Goal: Task Accomplishment & Management: Use online tool/utility

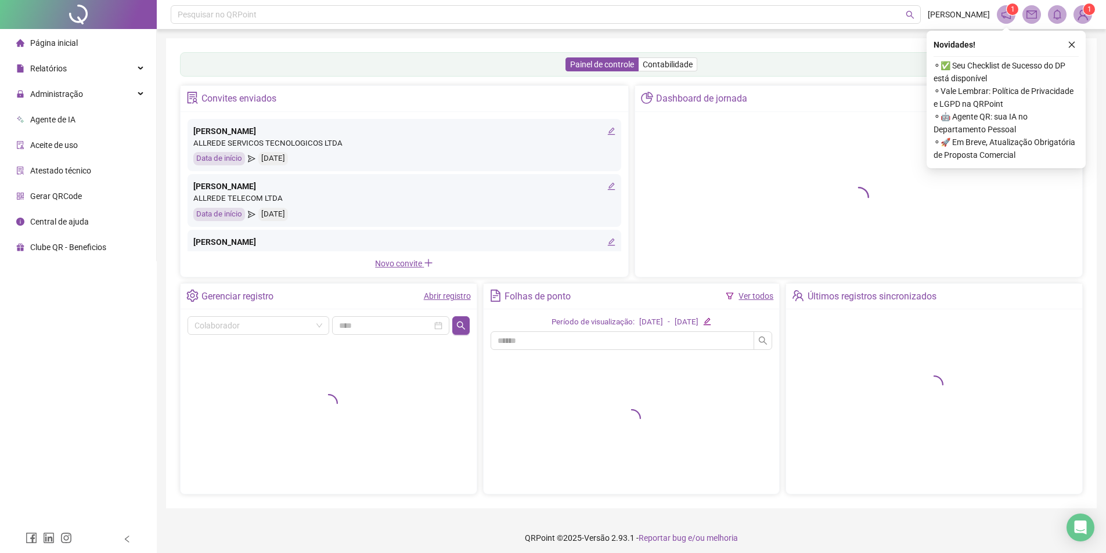
drag, startPoint x: 1067, startPoint y: 41, endPoint x: 967, endPoint y: 64, distance: 102.1
click at [1067, 41] on button "button" at bounding box center [1071, 45] width 14 height 14
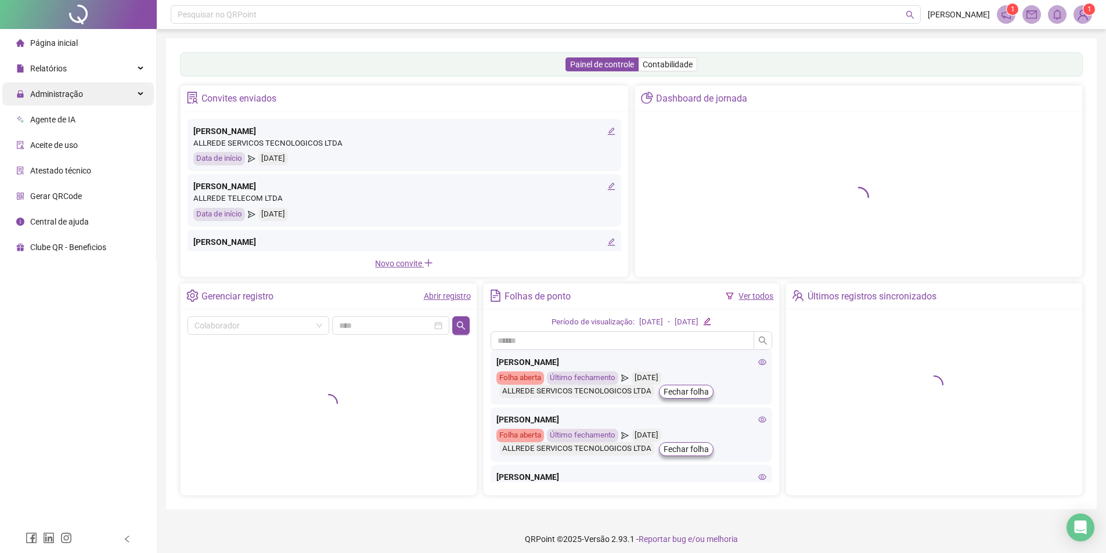
click at [48, 99] on span "Administração" at bounding box center [56, 93] width 53 height 9
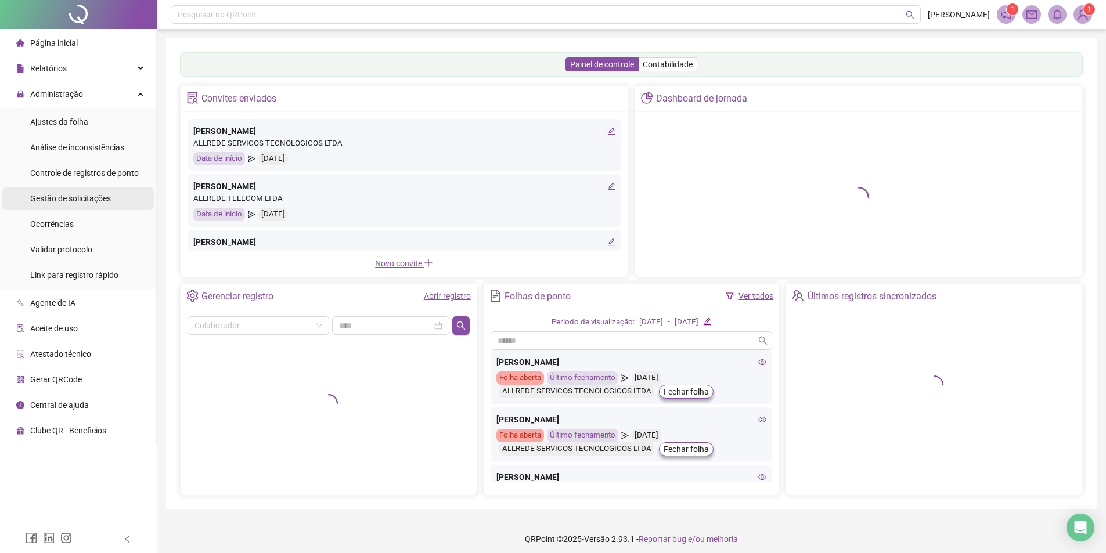
click at [67, 207] on div "Gestão de solicitações" at bounding box center [70, 198] width 81 height 23
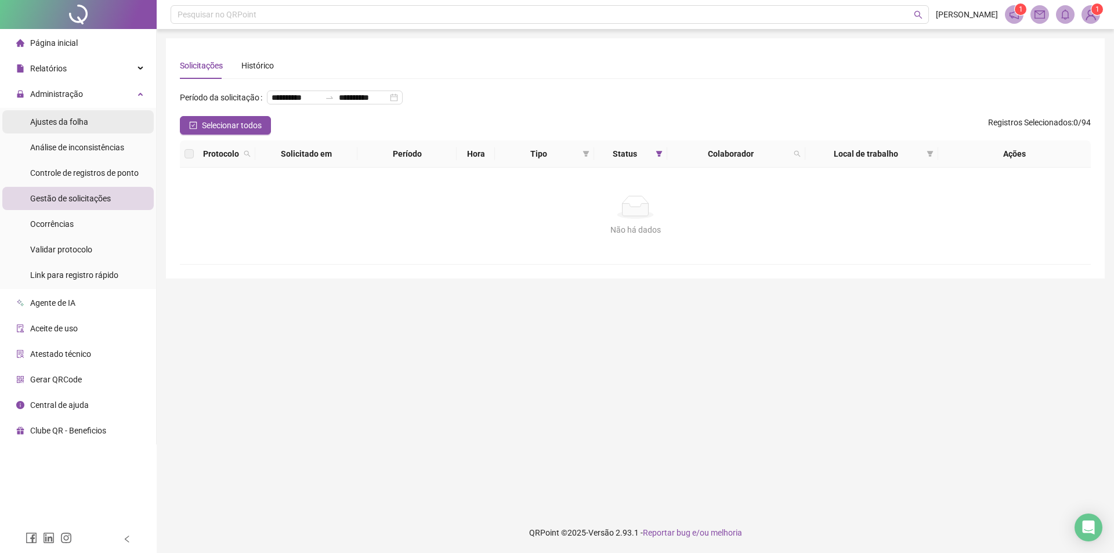
click at [42, 125] on span "Ajustes da folha" at bounding box center [59, 121] width 58 height 9
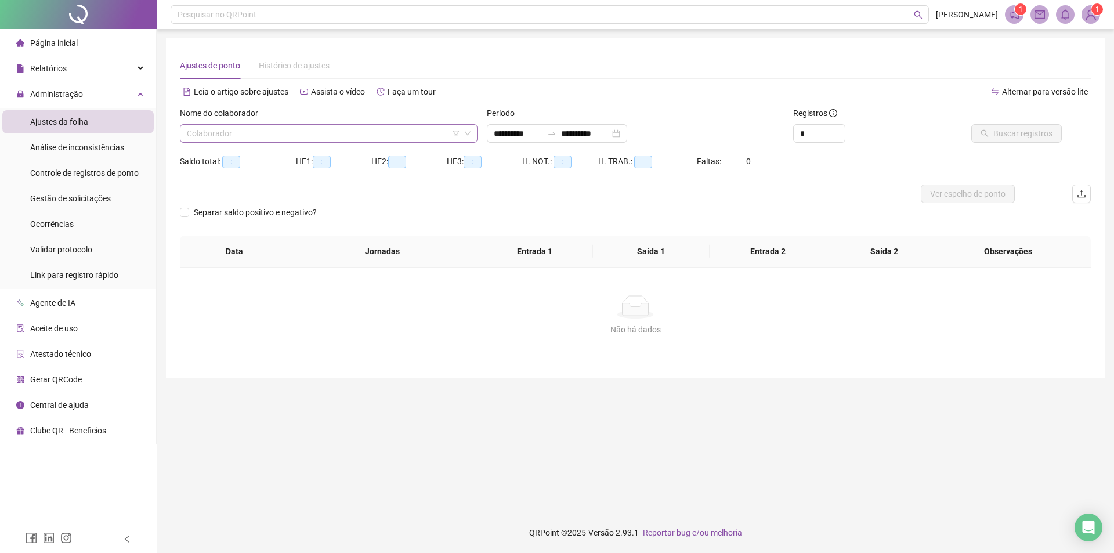
click at [348, 125] on input "search" at bounding box center [323, 133] width 273 height 17
type input "**********"
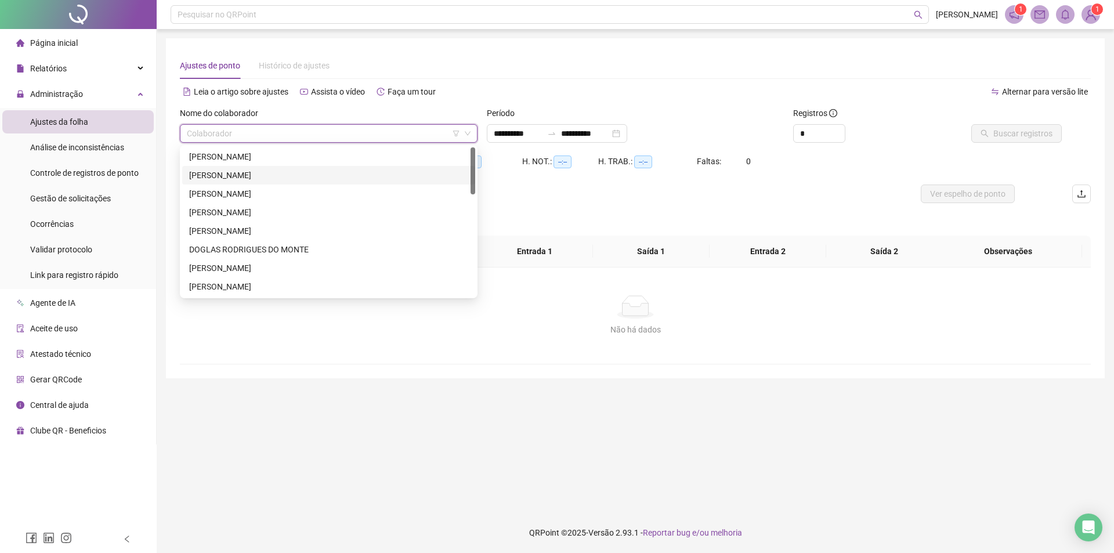
click at [245, 168] on div "[PERSON_NAME]" at bounding box center [328, 175] width 293 height 19
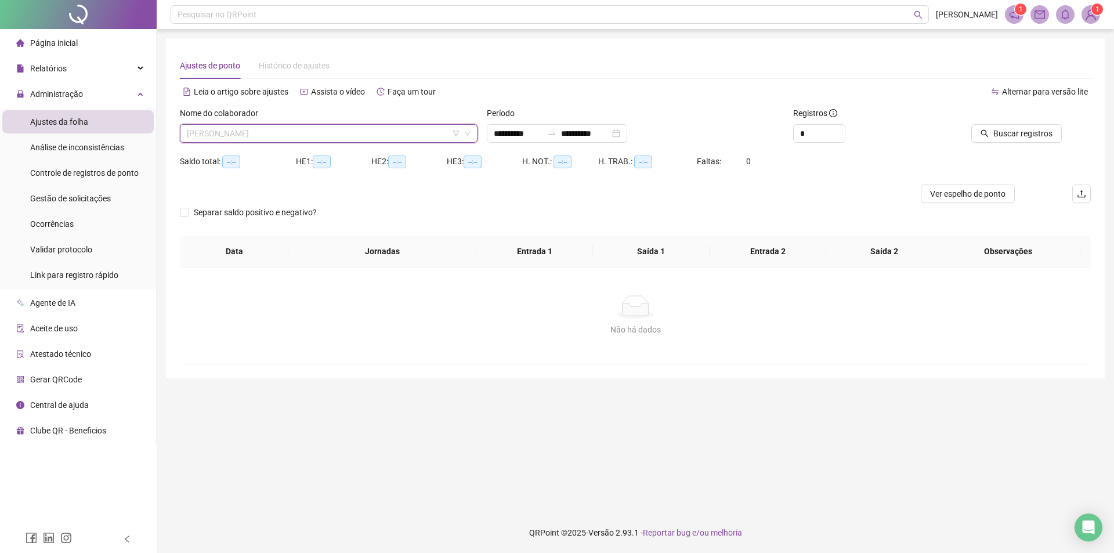
click at [233, 142] on div "[PERSON_NAME]" at bounding box center [329, 133] width 298 height 19
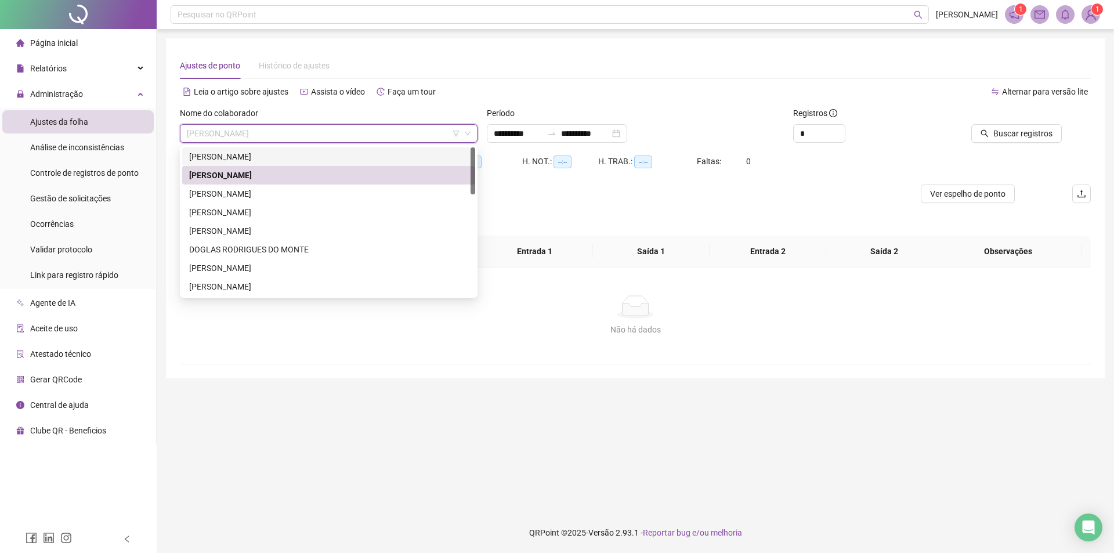
click at [226, 157] on div "[PERSON_NAME]" at bounding box center [328, 156] width 279 height 13
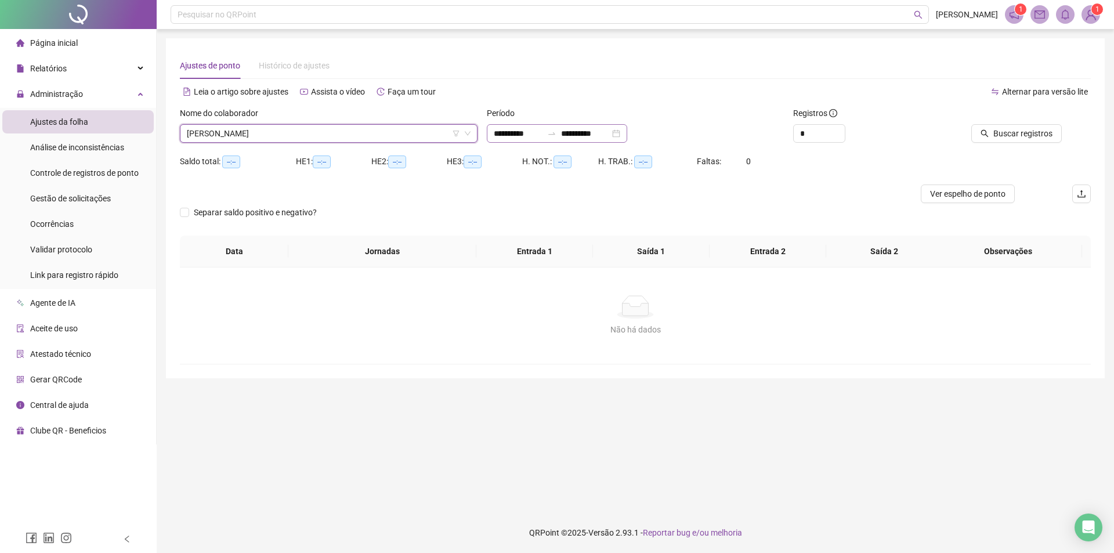
click at [627, 129] on div "**********" at bounding box center [557, 133] width 140 height 19
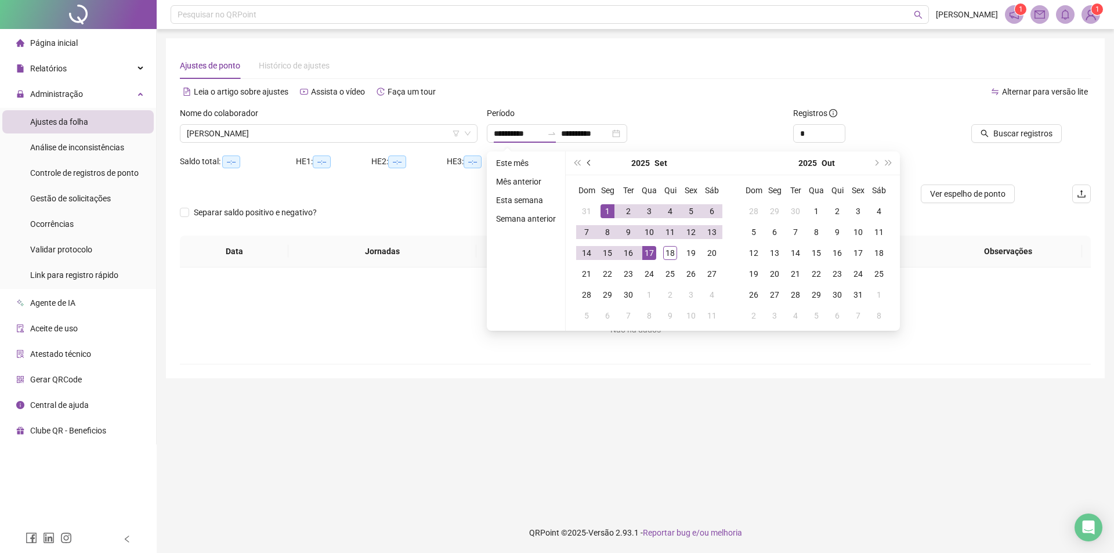
click at [586, 164] on button "prev-year" at bounding box center [589, 162] width 13 height 23
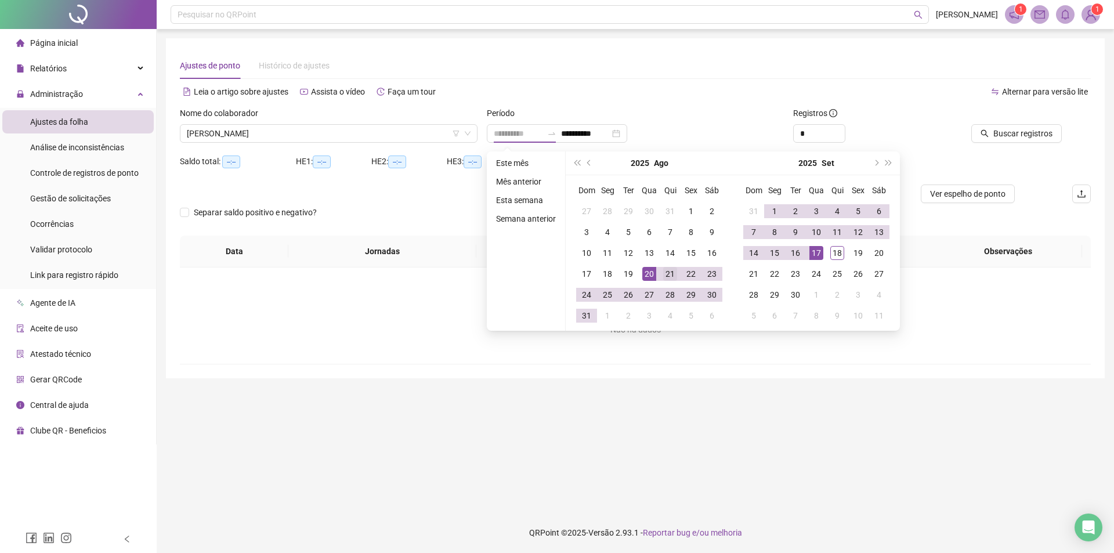
type input "**********"
click at [665, 272] on div "21" at bounding box center [670, 274] width 14 height 14
type input "**********"
click at [835, 254] on div "18" at bounding box center [837, 253] width 14 height 14
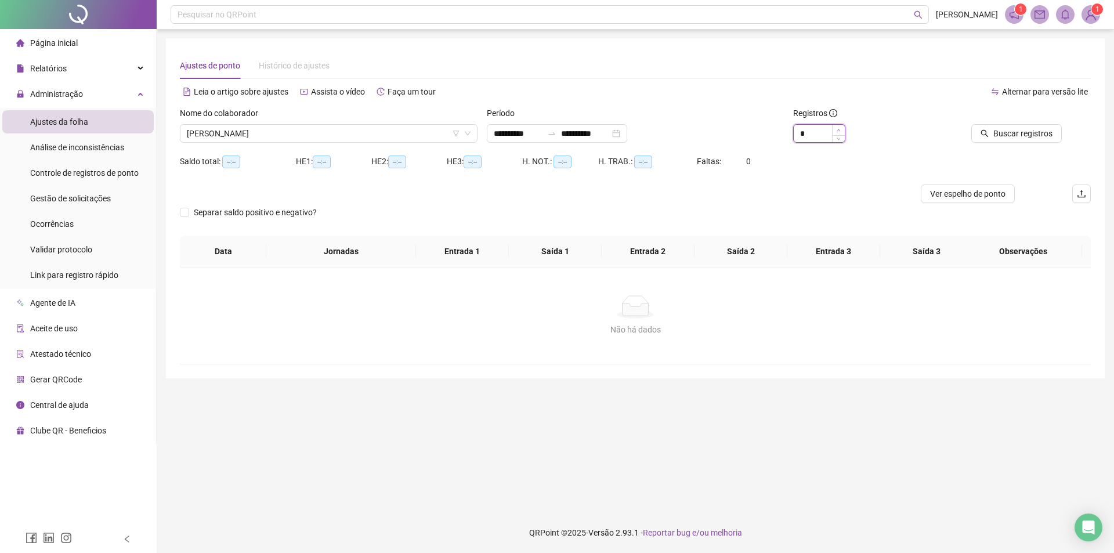
click at [834, 129] on span "Increase Value" at bounding box center [838, 130] width 13 height 10
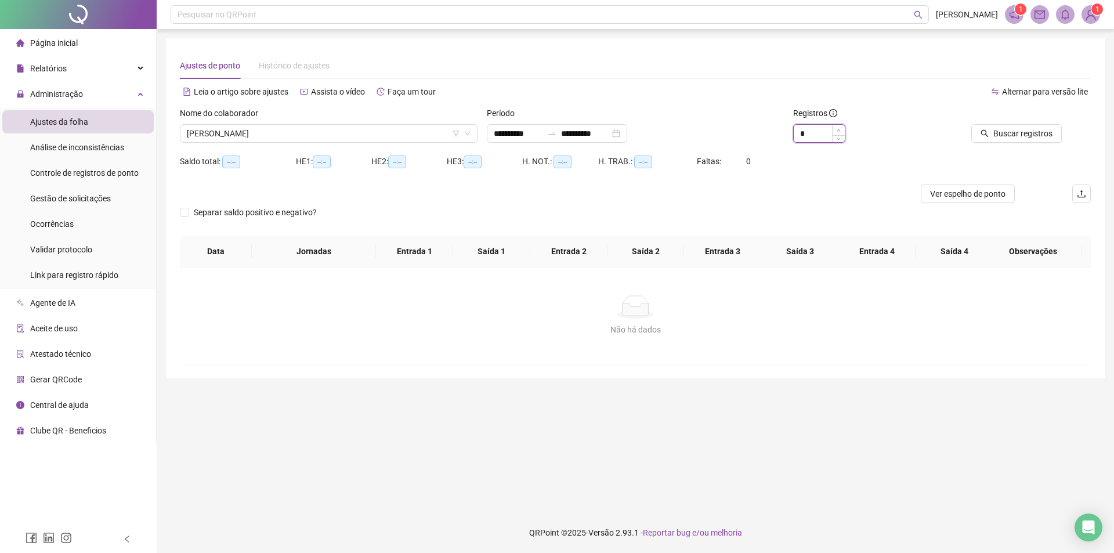
type input "**"
click at [834, 129] on span "Increase Value" at bounding box center [838, 130] width 13 height 10
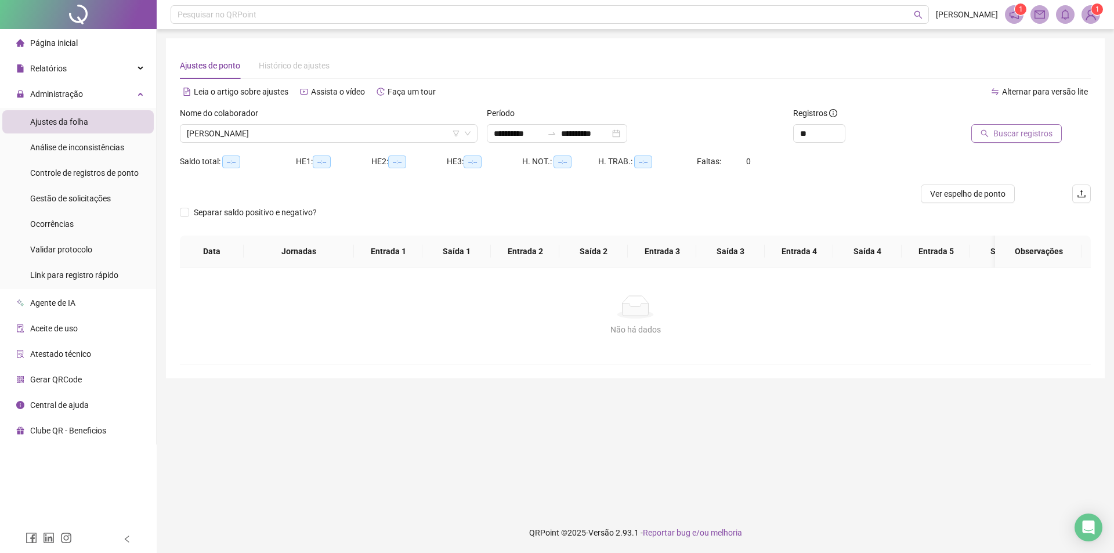
click at [1042, 128] on span "Buscar registros" at bounding box center [1023, 133] width 59 height 13
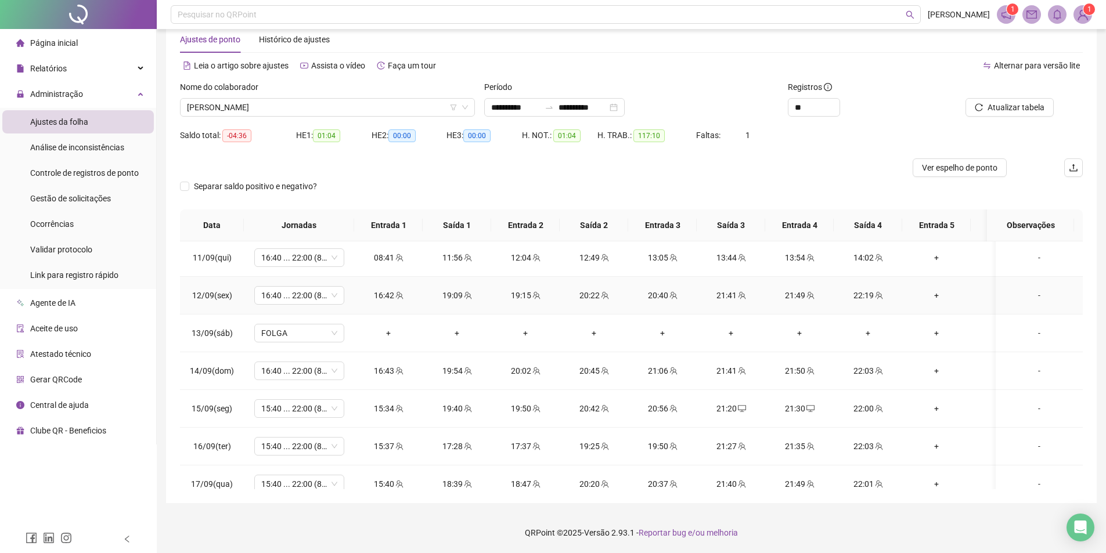
scroll to position [855, 0]
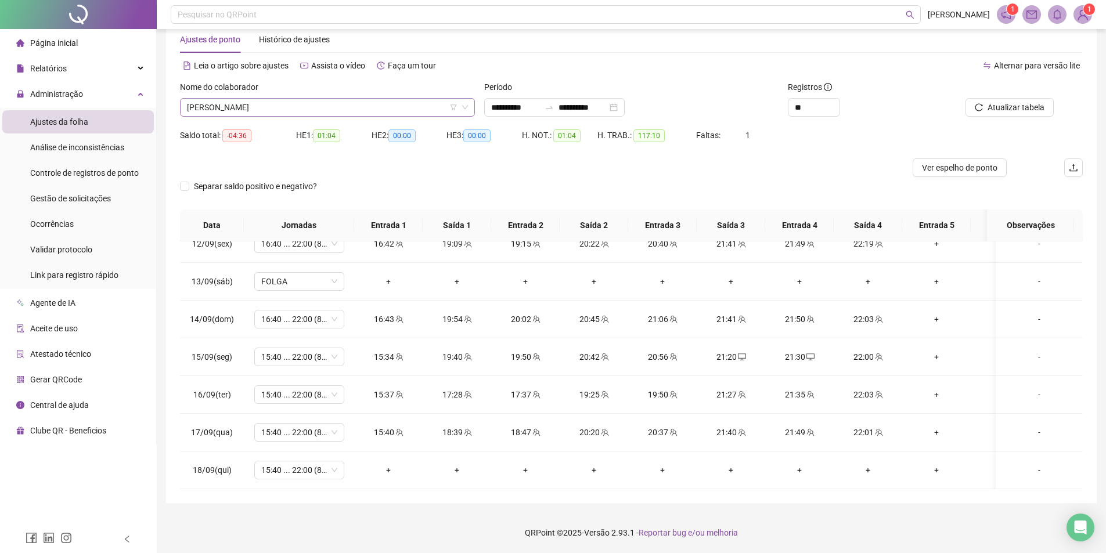
click at [330, 112] on span "[PERSON_NAME]" at bounding box center [327, 107] width 281 height 17
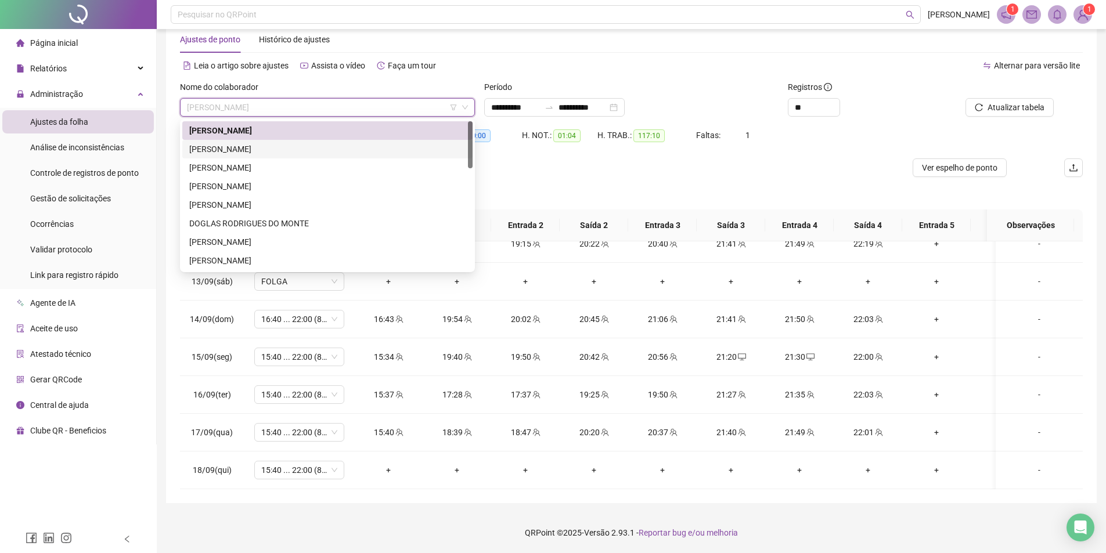
click at [276, 151] on div "[PERSON_NAME]" at bounding box center [327, 149] width 276 height 13
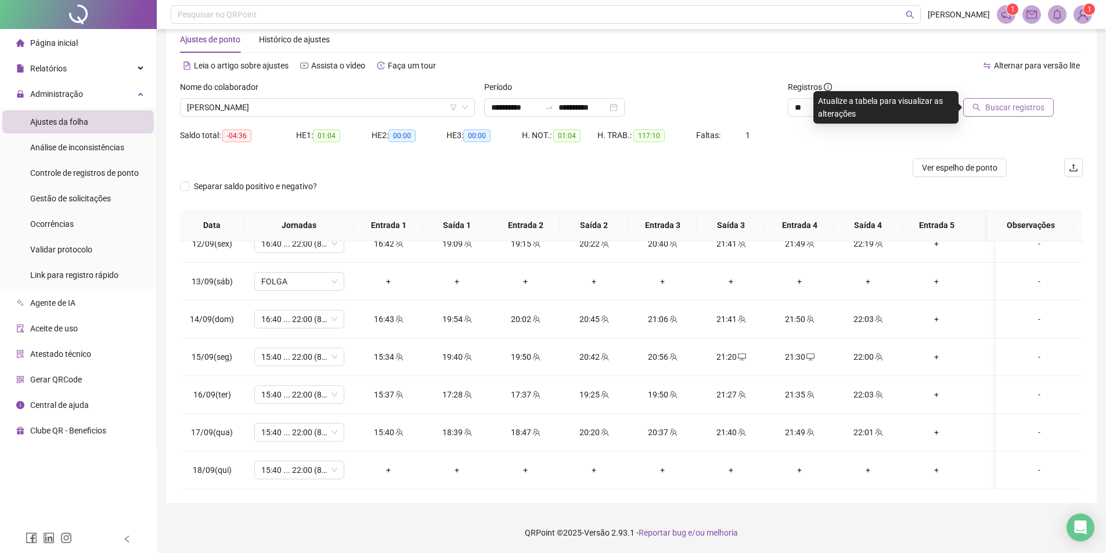
click at [999, 98] on button "Buscar registros" at bounding box center [1008, 107] width 91 height 19
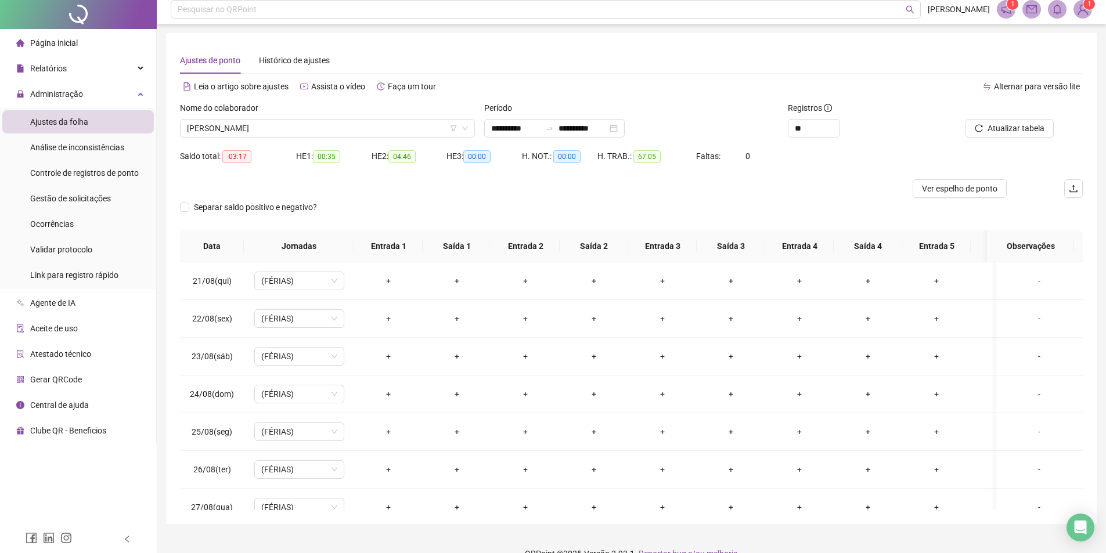
scroll to position [0, 0]
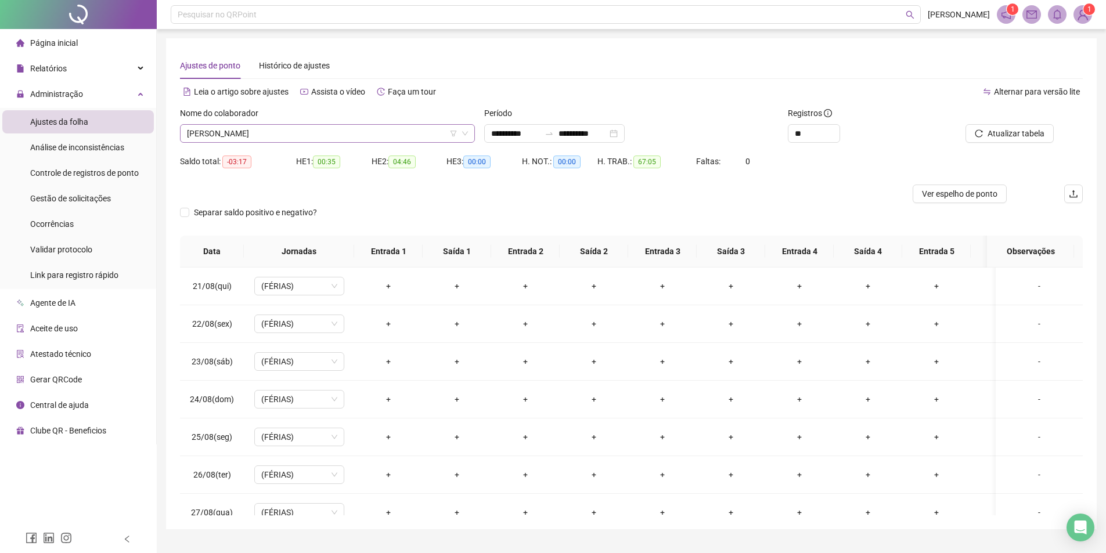
click at [328, 139] on span "[PERSON_NAME]" at bounding box center [327, 133] width 281 height 17
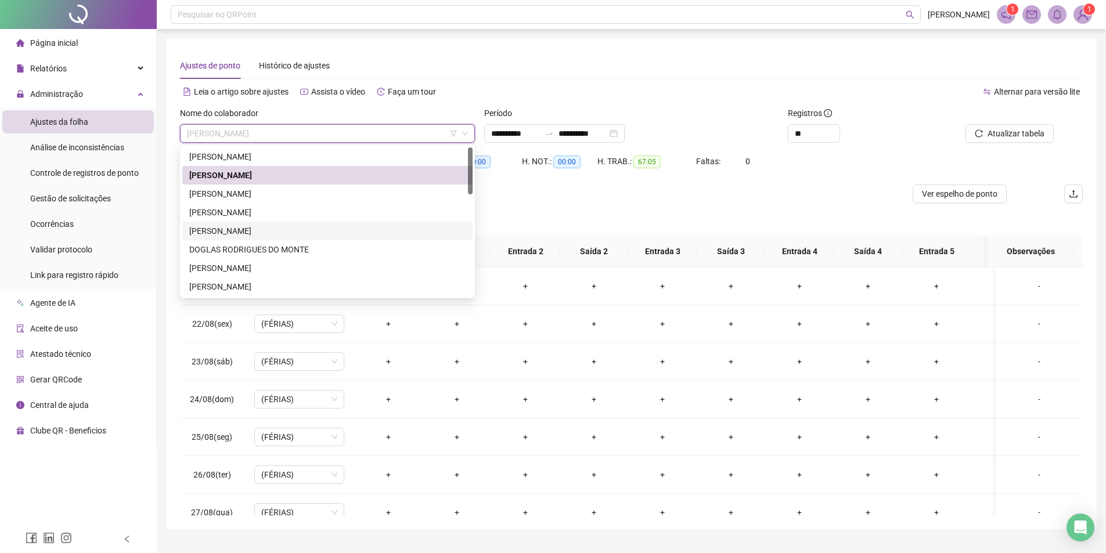
click at [243, 230] on div "[PERSON_NAME]" at bounding box center [327, 231] width 276 height 13
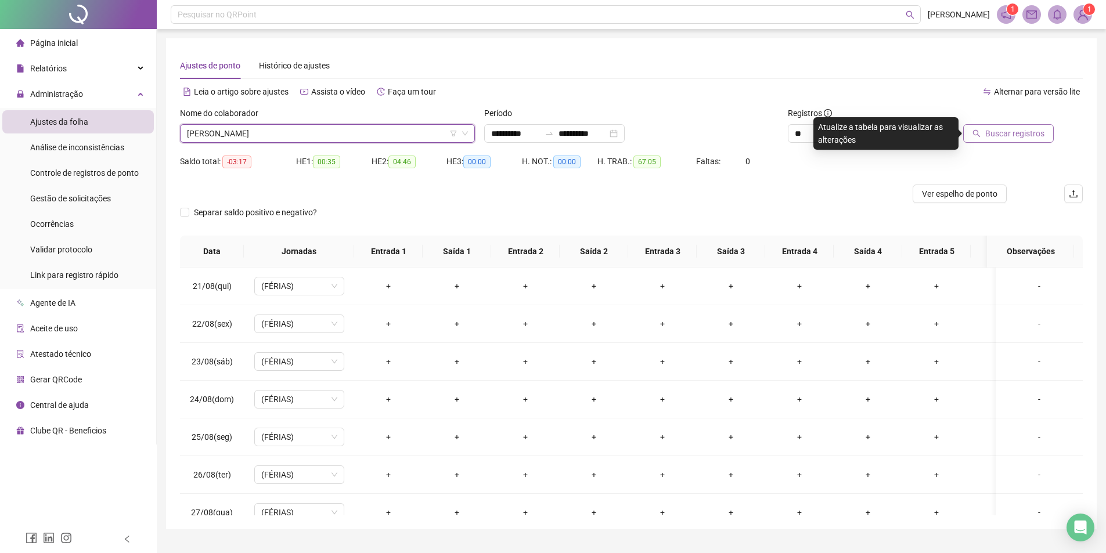
click at [988, 129] on span "Buscar registros" at bounding box center [1014, 133] width 59 height 13
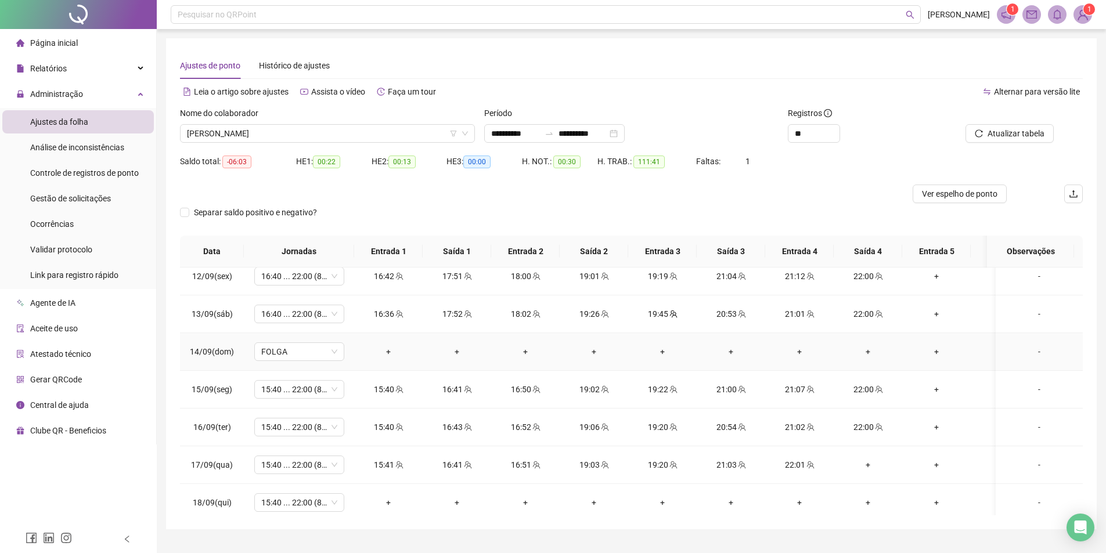
scroll to position [855, 0]
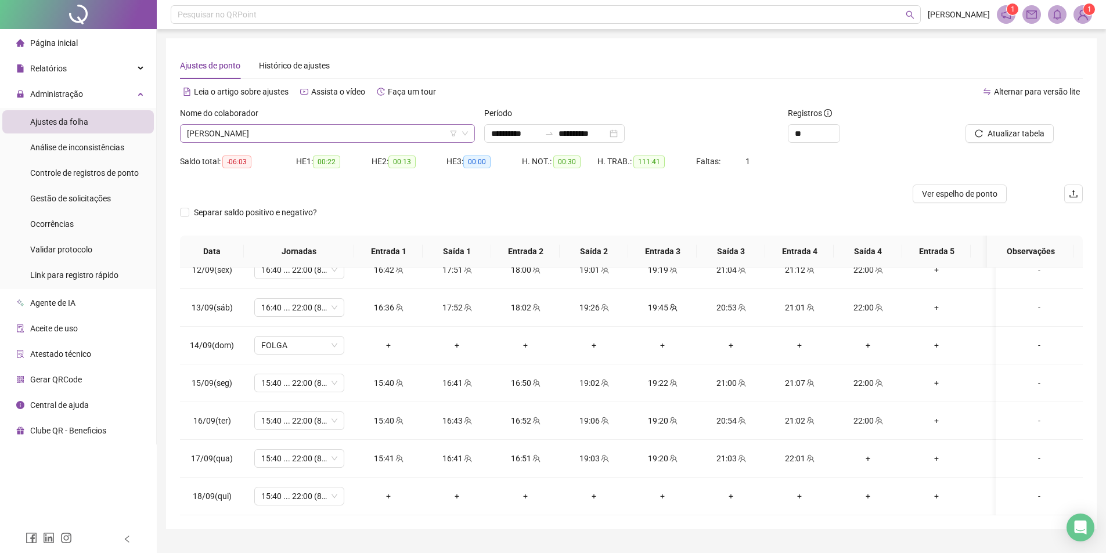
click at [346, 131] on span "[PERSON_NAME]" at bounding box center [327, 133] width 281 height 17
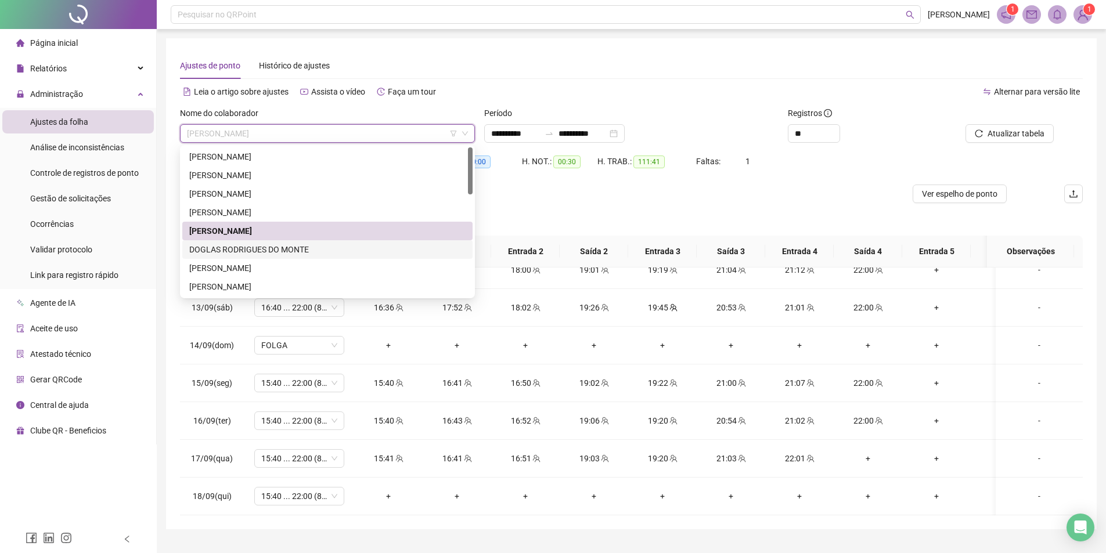
click at [281, 248] on div "DOGLAS RODRIGUES DO MONTE" at bounding box center [327, 249] width 276 height 13
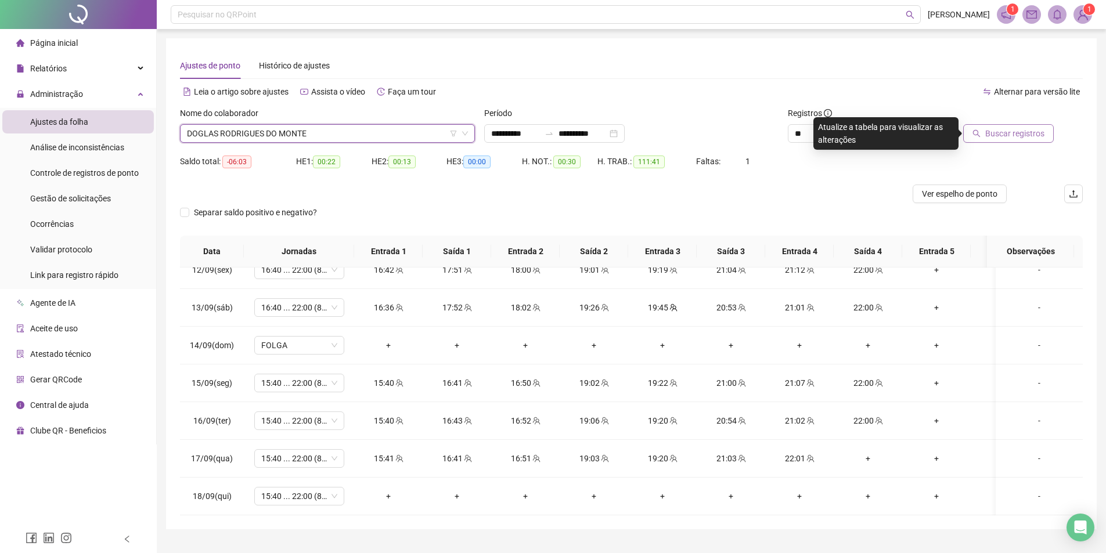
click at [1011, 136] on span "Buscar registros" at bounding box center [1014, 133] width 59 height 13
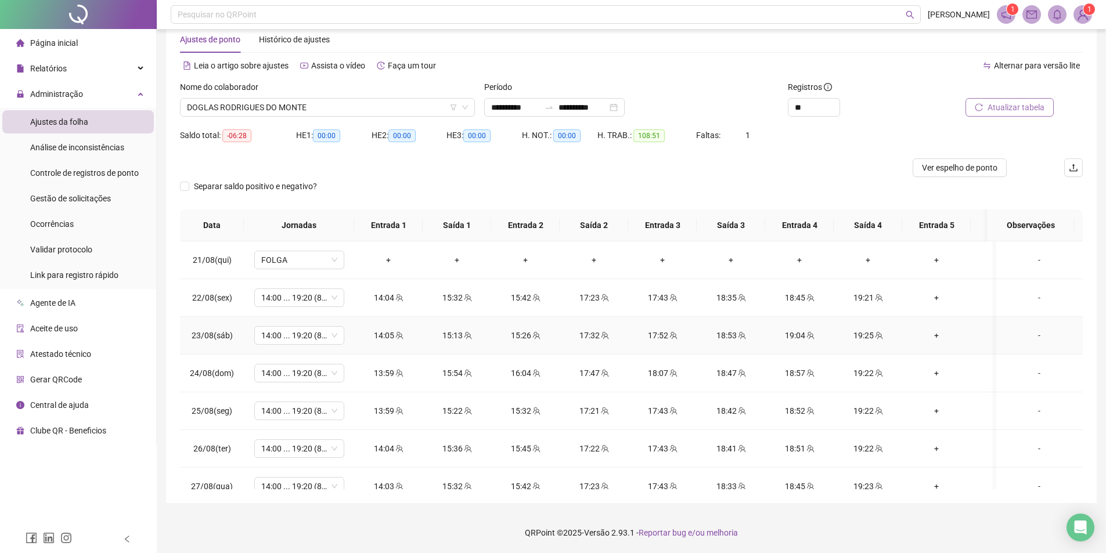
scroll to position [0, 0]
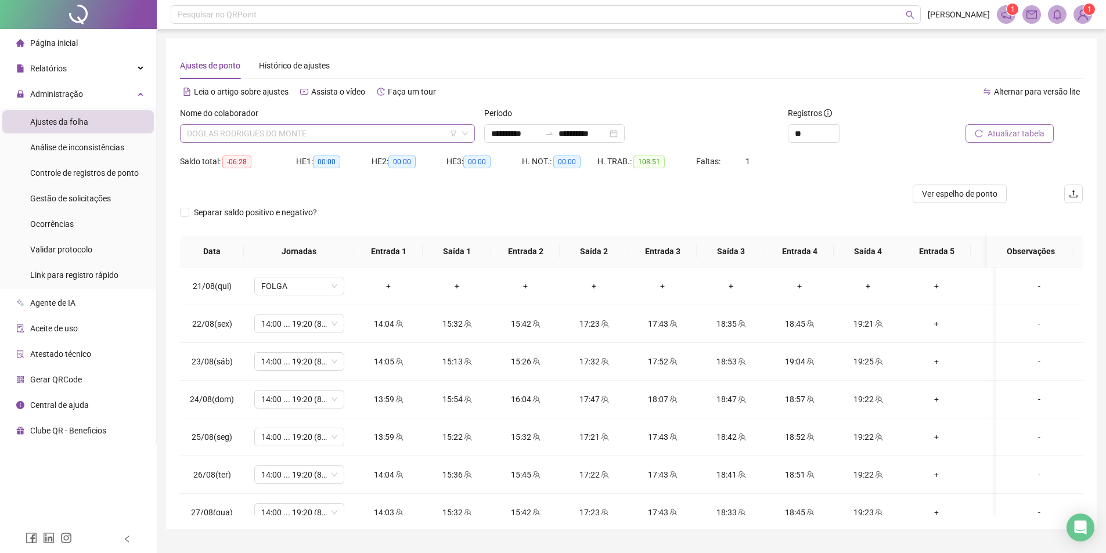
click at [314, 132] on span "DOGLAS RODRIGUES DO MONTE" at bounding box center [327, 133] width 281 height 17
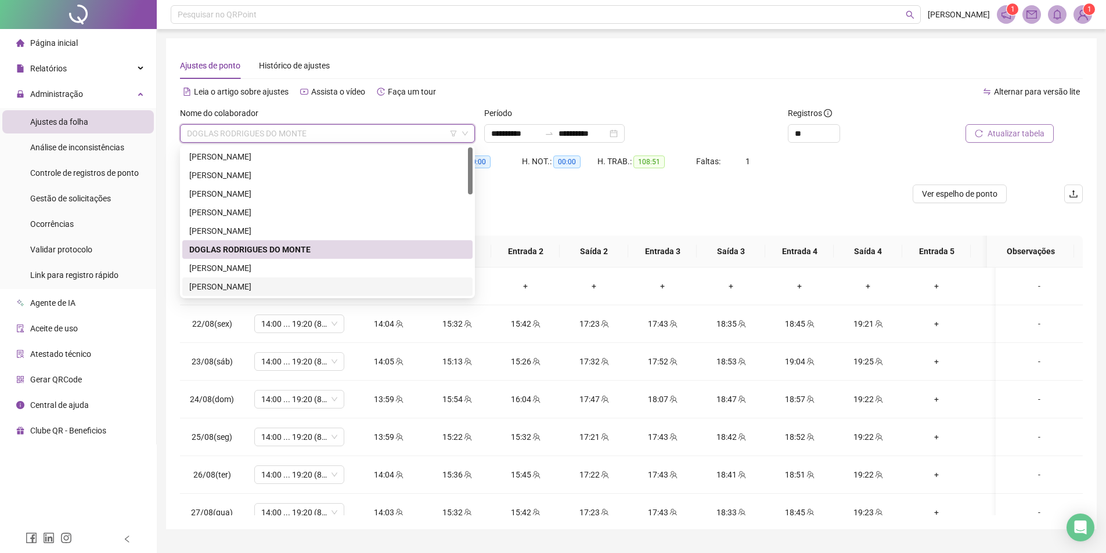
click at [257, 283] on div "[PERSON_NAME]" at bounding box center [327, 286] width 276 height 13
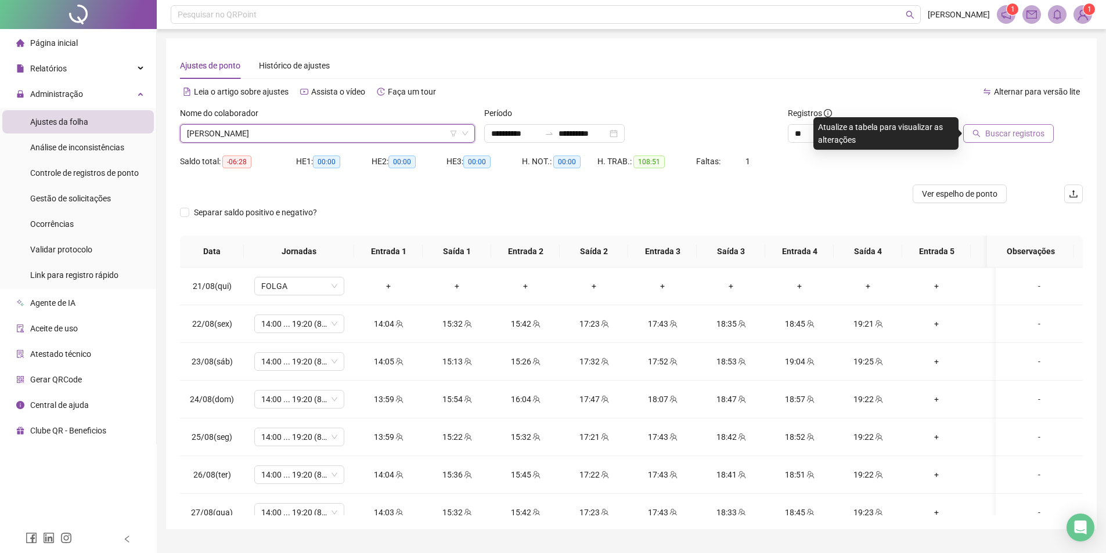
click at [1002, 140] on button "Buscar registros" at bounding box center [1008, 133] width 91 height 19
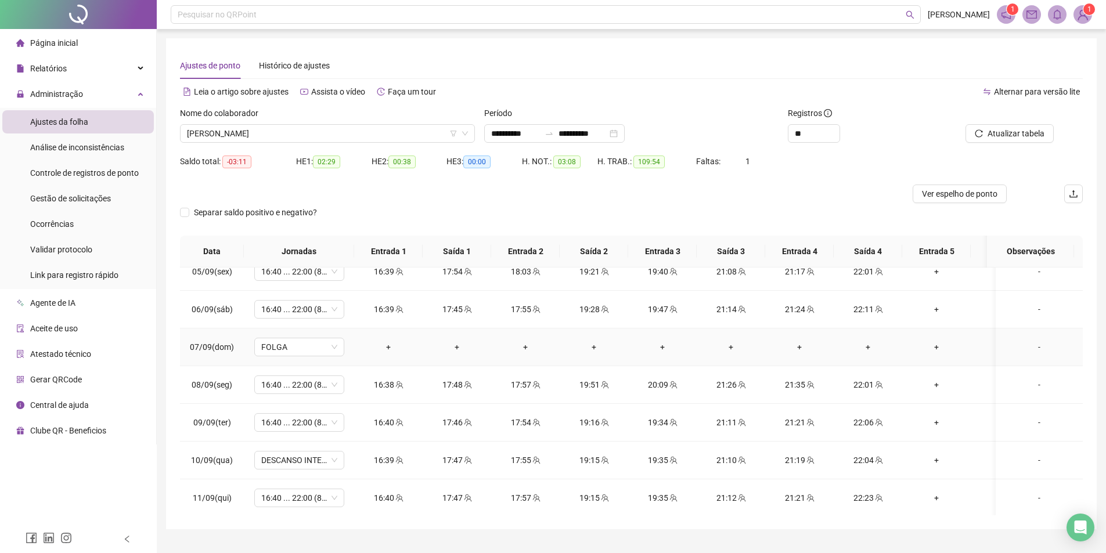
scroll to position [638, 0]
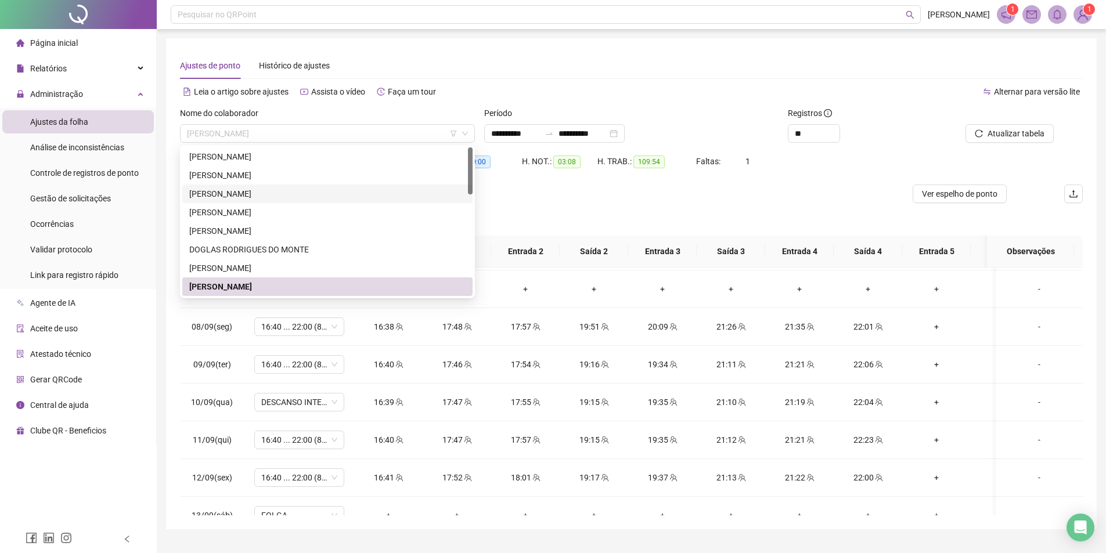
drag, startPoint x: 381, startPoint y: 135, endPoint x: 200, endPoint y: 231, distance: 205.3
click at [200, 231] on body "**********" at bounding box center [553, 276] width 1106 height 553
drag, startPoint x: 189, startPoint y: 283, endPoint x: 387, endPoint y: 288, distance: 198.0
click at [387, 288] on div "[PERSON_NAME]" at bounding box center [327, 286] width 290 height 19
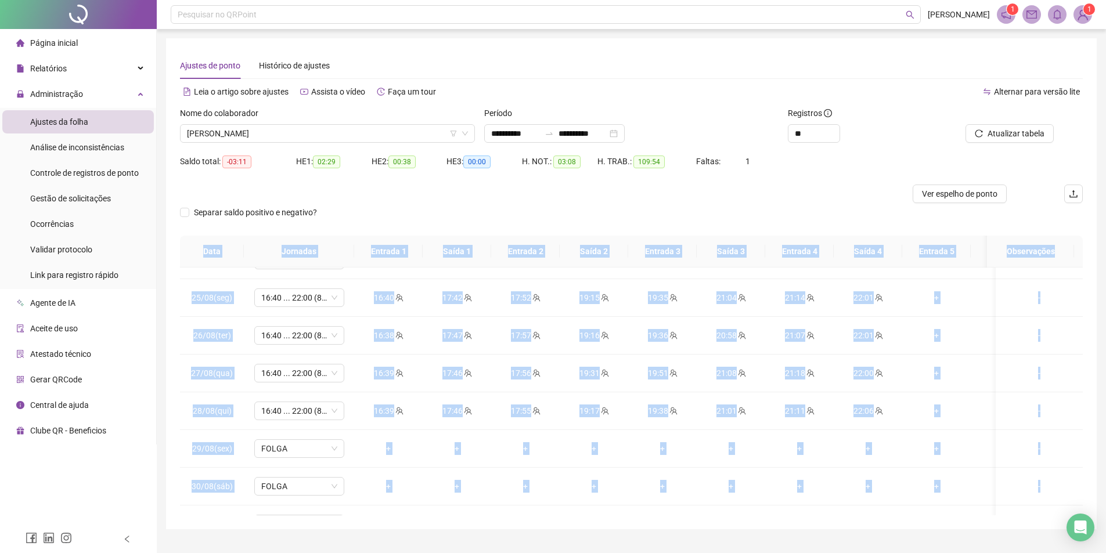
scroll to position [0, 0]
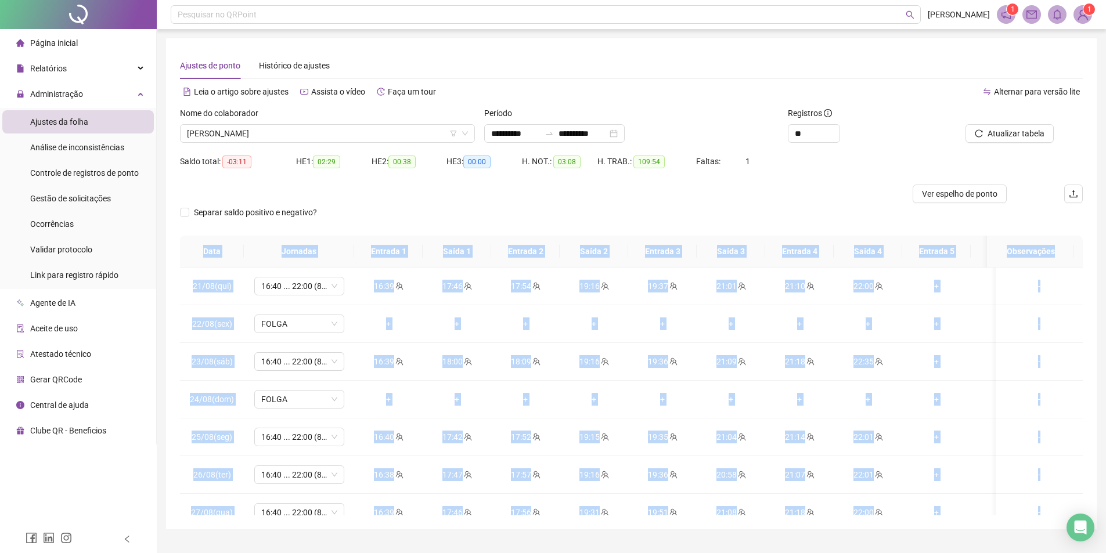
drag, startPoint x: 370, startPoint y: 286, endPoint x: 333, endPoint y: 226, distance: 69.6
click at [333, 226] on div "**********" at bounding box center [631, 301] width 902 height 427
click at [547, 205] on div "Separar saldo positivo e negativo?" at bounding box center [631, 219] width 902 height 32
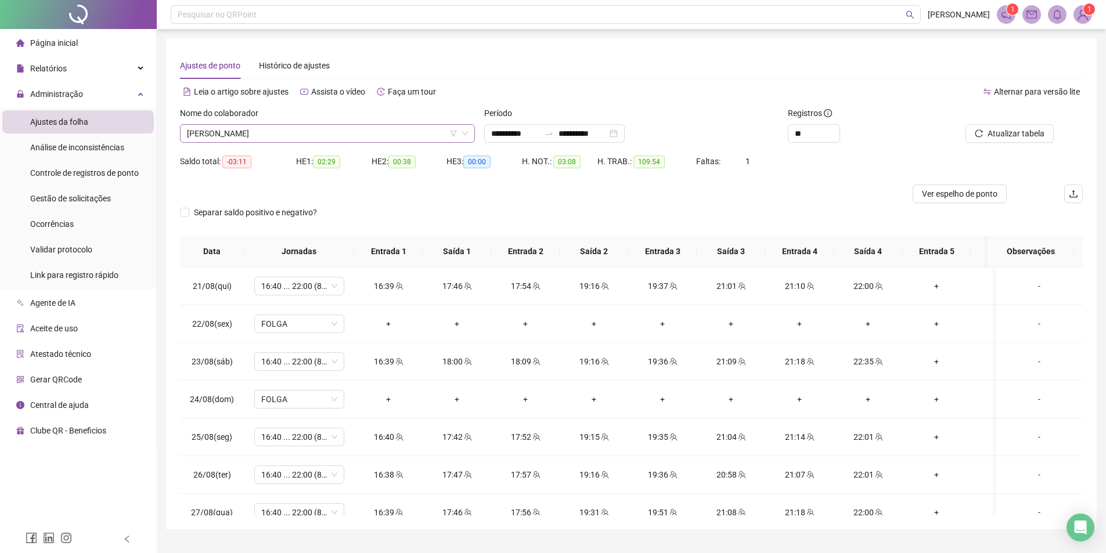
drag, startPoint x: 378, startPoint y: 119, endPoint x: 186, endPoint y: 129, distance: 192.4
click at [188, 128] on div "Nome do colaborador [PERSON_NAME]" at bounding box center [327, 125] width 295 height 36
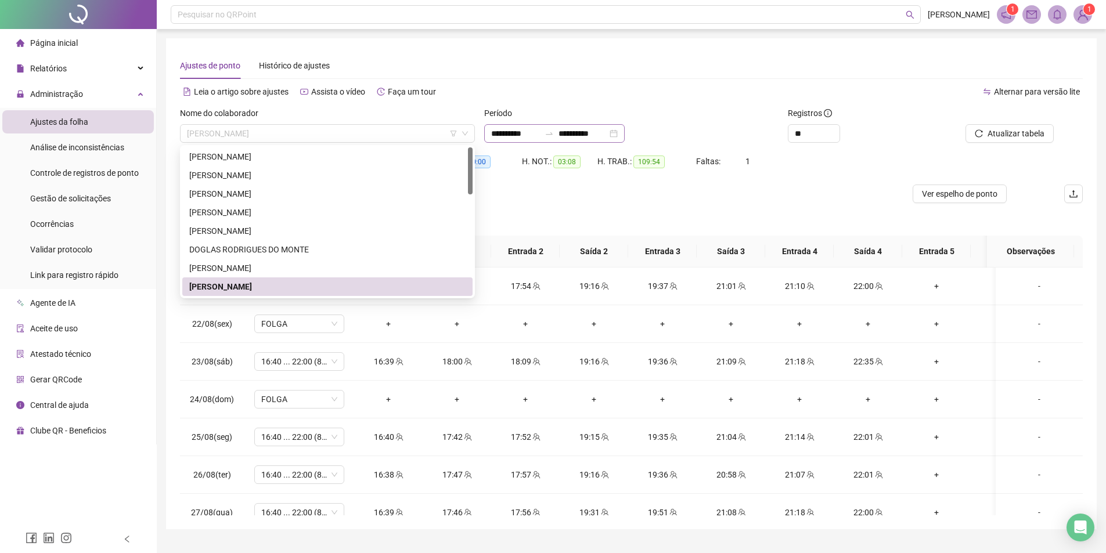
drag, startPoint x: 186, startPoint y: 129, endPoint x: 510, endPoint y: 140, distance: 323.5
click at [343, 128] on div "[PERSON_NAME]" at bounding box center [327, 133] width 295 height 19
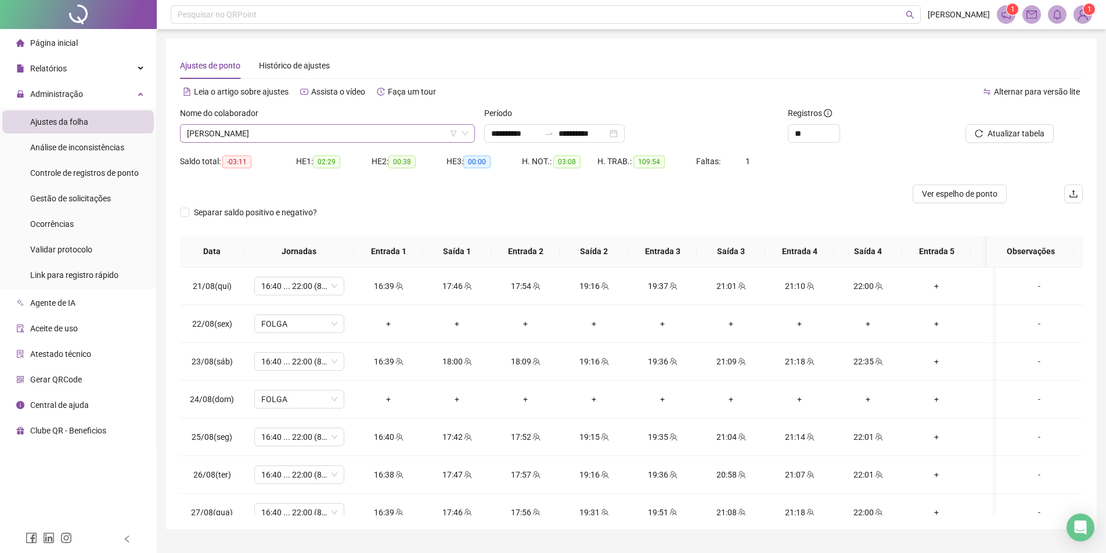
click at [392, 137] on span "[PERSON_NAME]" at bounding box center [327, 133] width 281 height 17
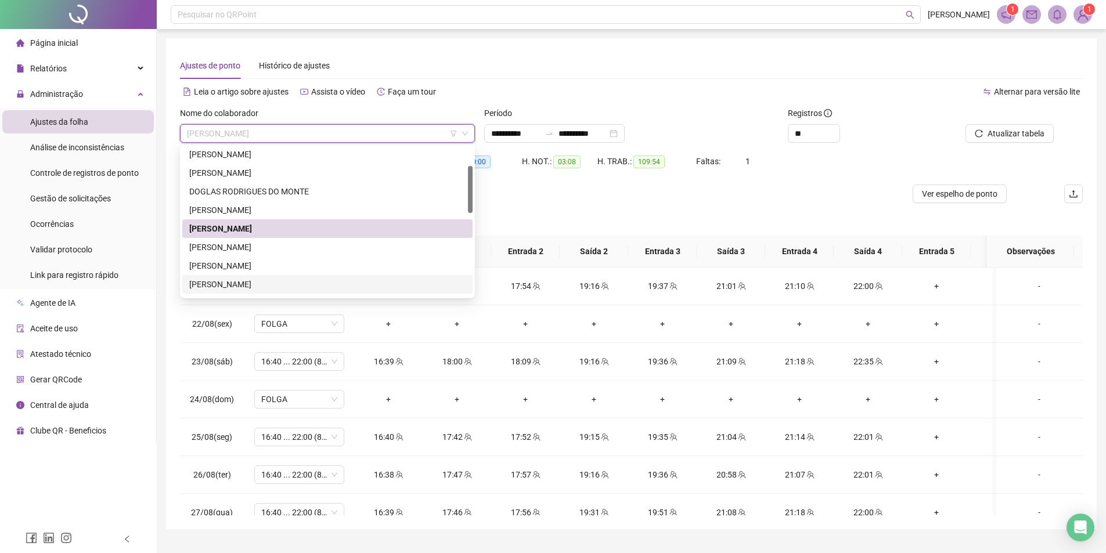
scroll to position [116, 0]
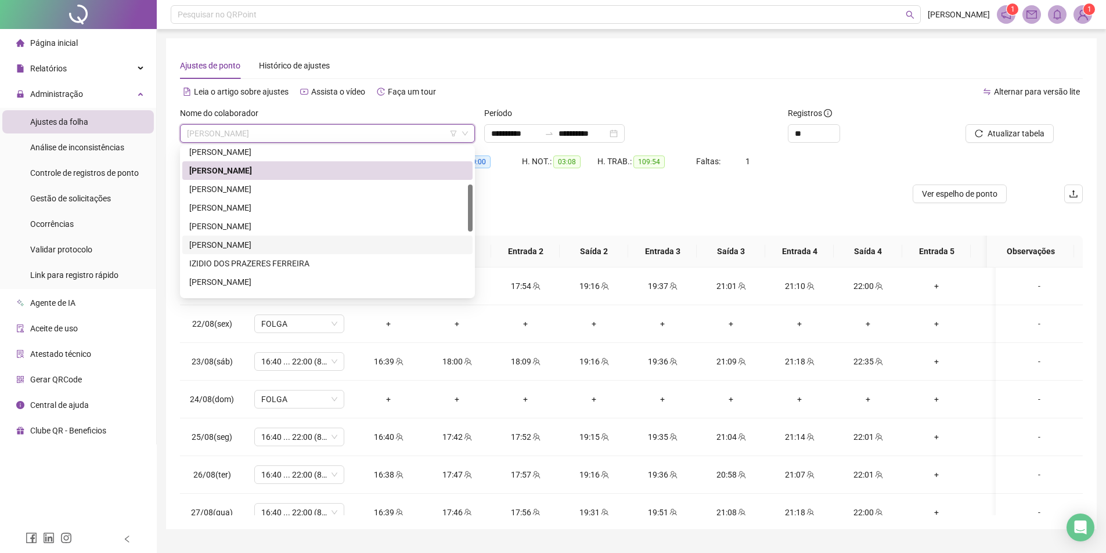
click at [264, 238] on div "[PERSON_NAME]" at bounding box center [327, 245] width 290 height 19
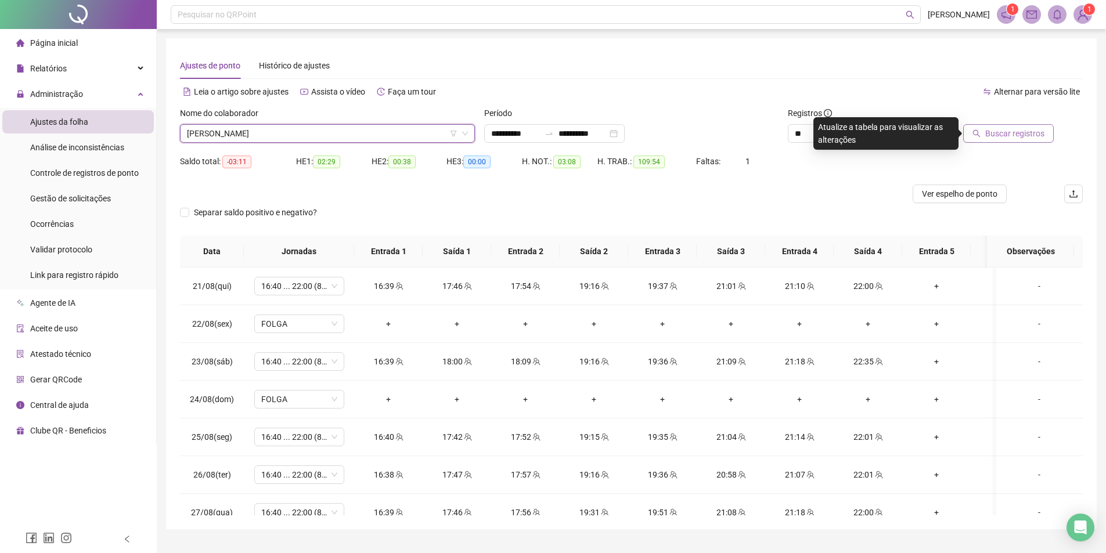
click at [995, 137] on span "Buscar registros" at bounding box center [1014, 133] width 59 height 13
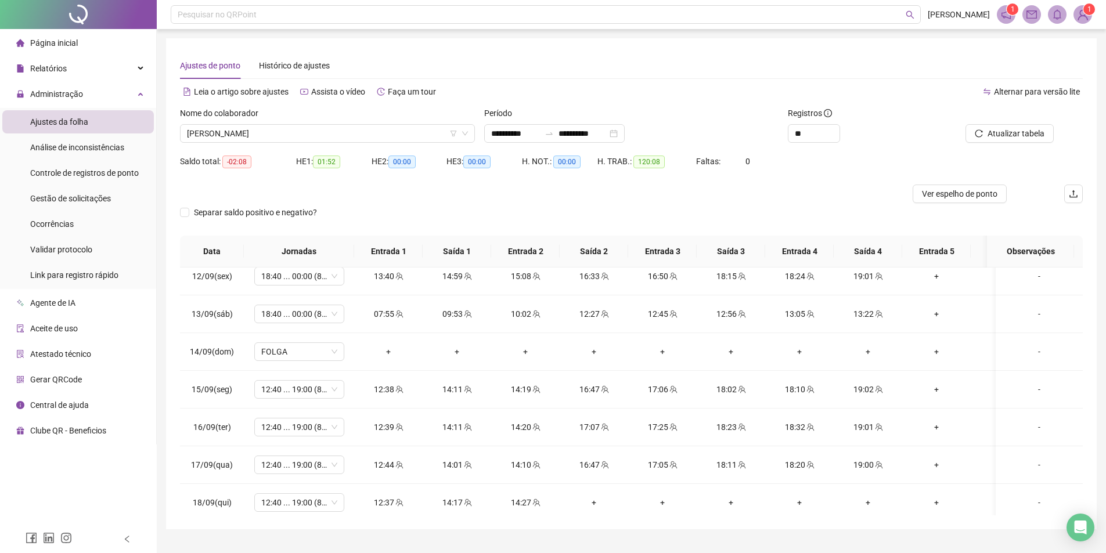
scroll to position [855, 0]
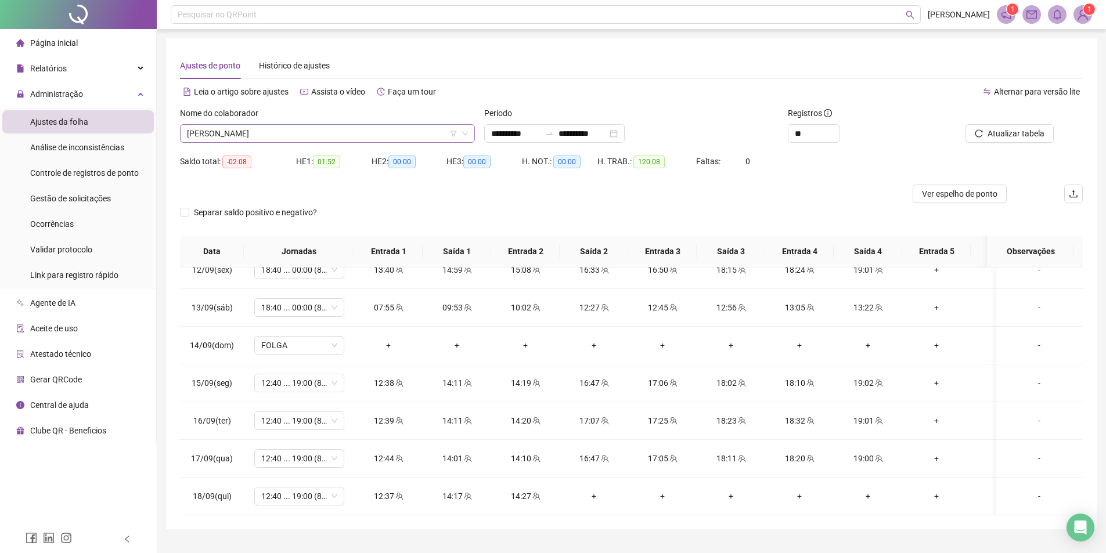
click at [402, 129] on span "[PERSON_NAME]" at bounding box center [327, 133] width 281 height 17
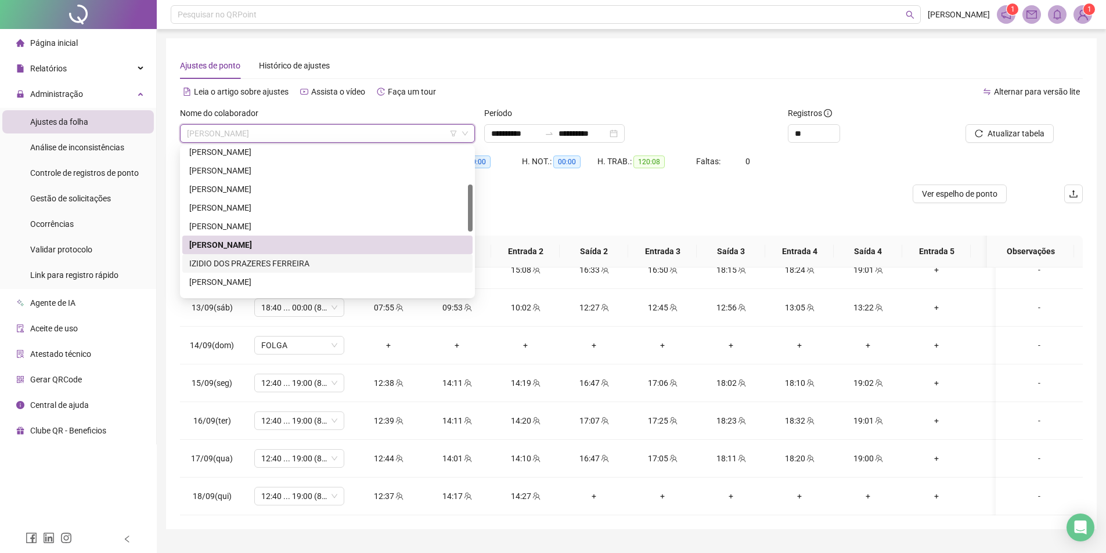
click at [270, 255] on div "IZIDIO DOS PRAZERES FERREIRA" at bounding box center [327, 263] width 290 height 19
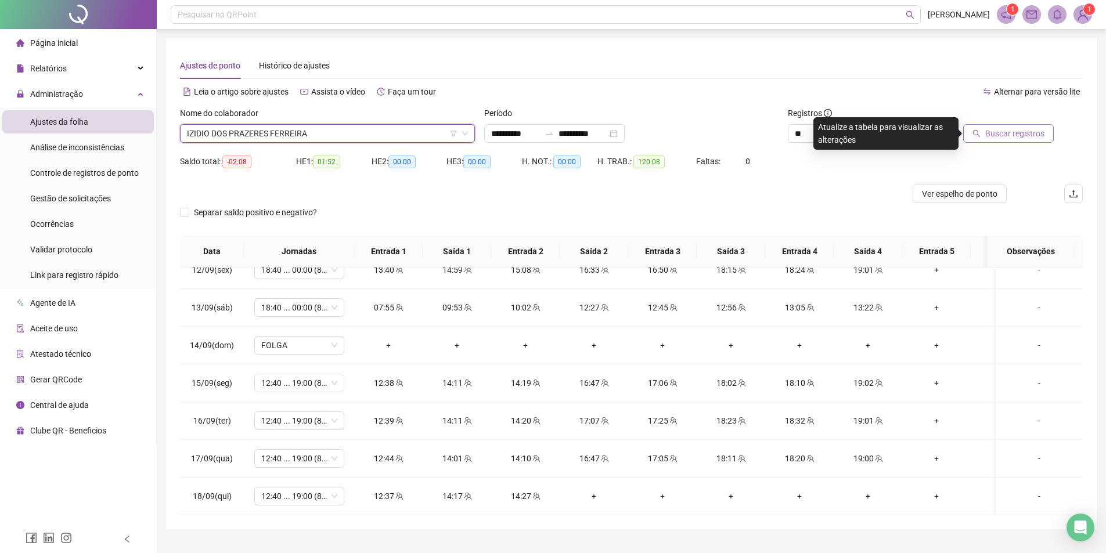
click at [1001, 133] on span "Buscar registros" at bounding box center [1014, 133] width 59 height 13
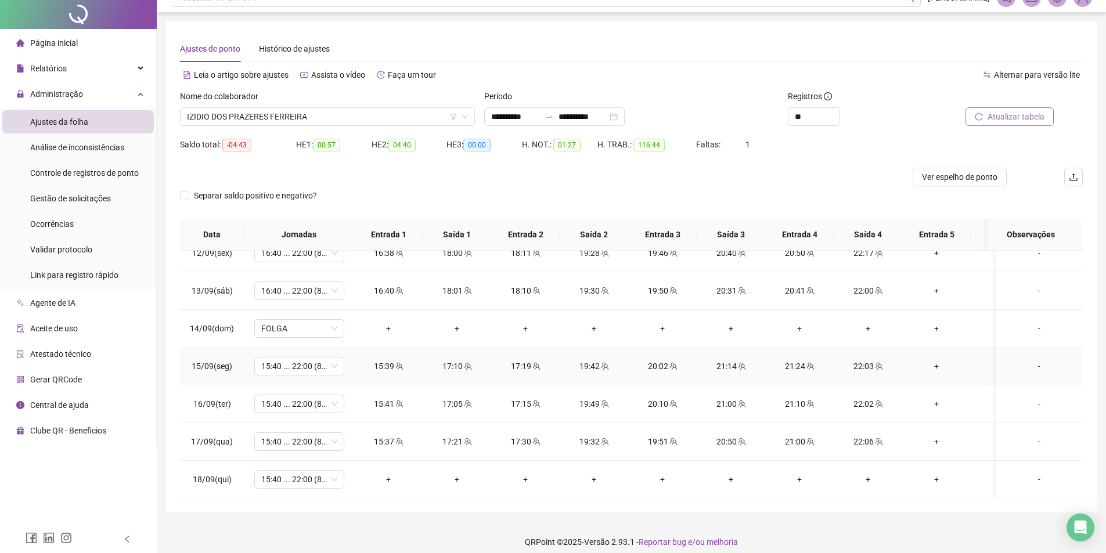
scroll to position [26, 0]
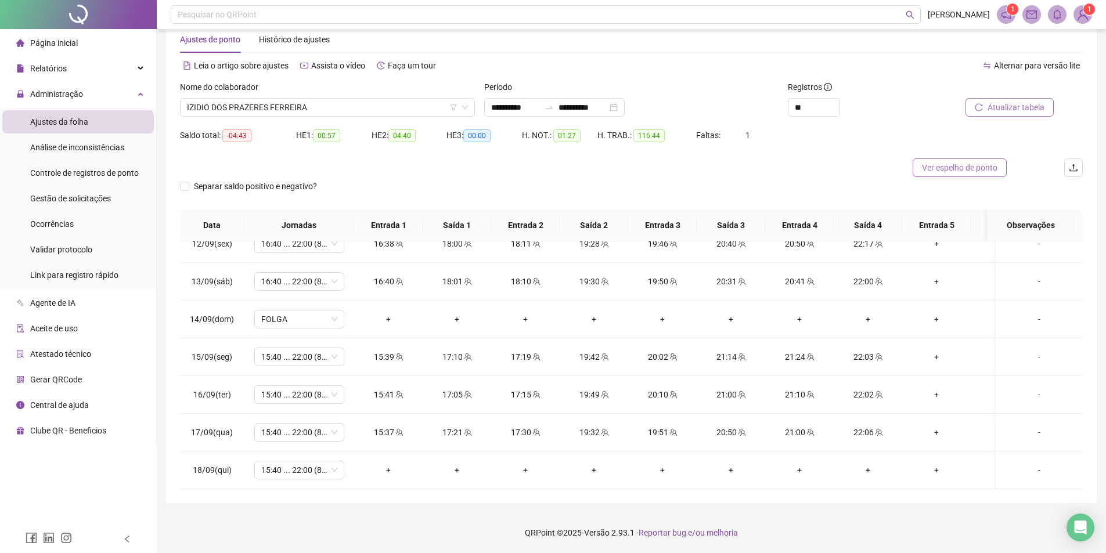
click at [981, 161] on span "Ver espelho de ponto" at bounding box center [959, 167] width 75 height 13
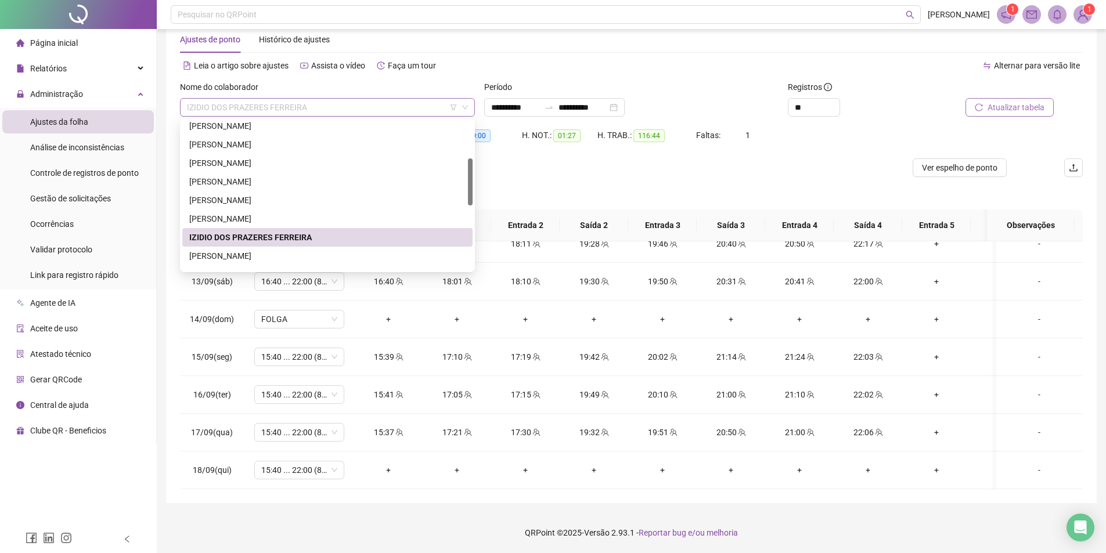
click at [366, 108] on span "IZIDIO DOS PRAZERES FERREIRA" at bounding box center [327, 107] width 281 height 17
click at [242, 250] on div "[PERSON_NAME]" at bounding box center [327, 256] width 276 height 13
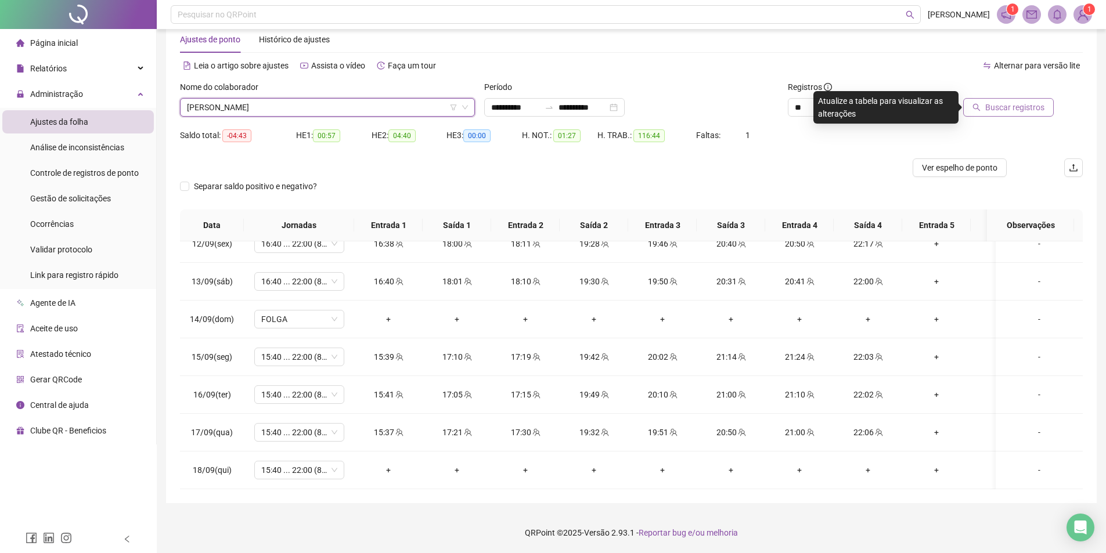
click at [997, 110] on span "Buscar registros" at bounding box center [1014, 107] width 59 height 13
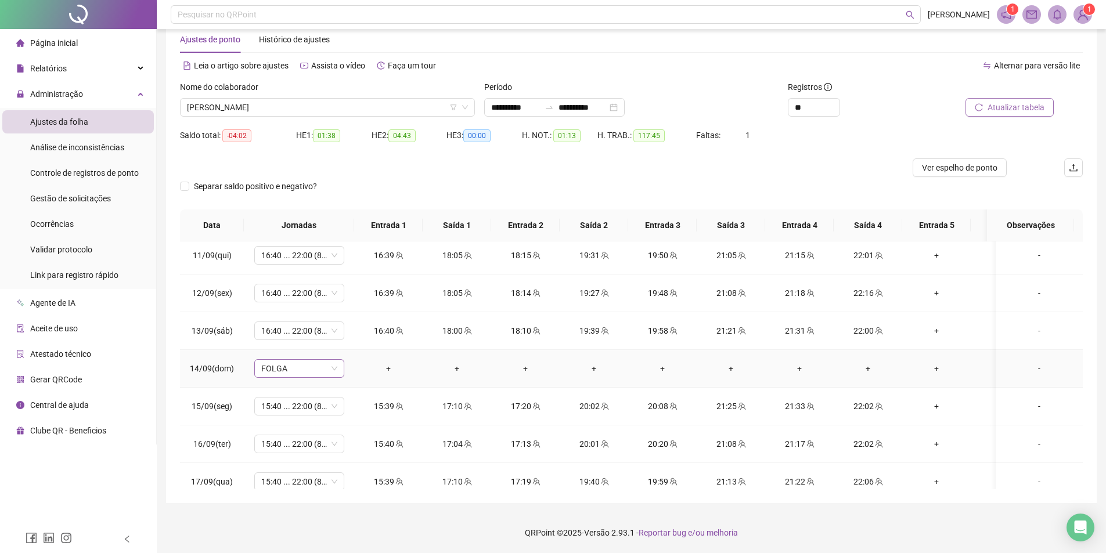
scroll to position [855, 0]
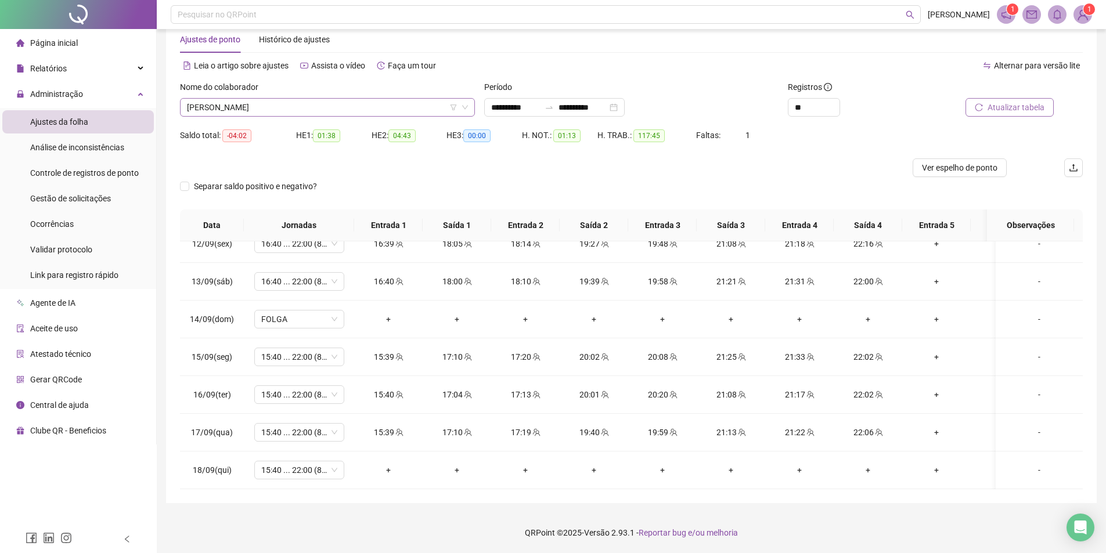
click at [320, 109] on span "[PERSON_NAME]" at bounding box center [327, 107] width 281 height 17
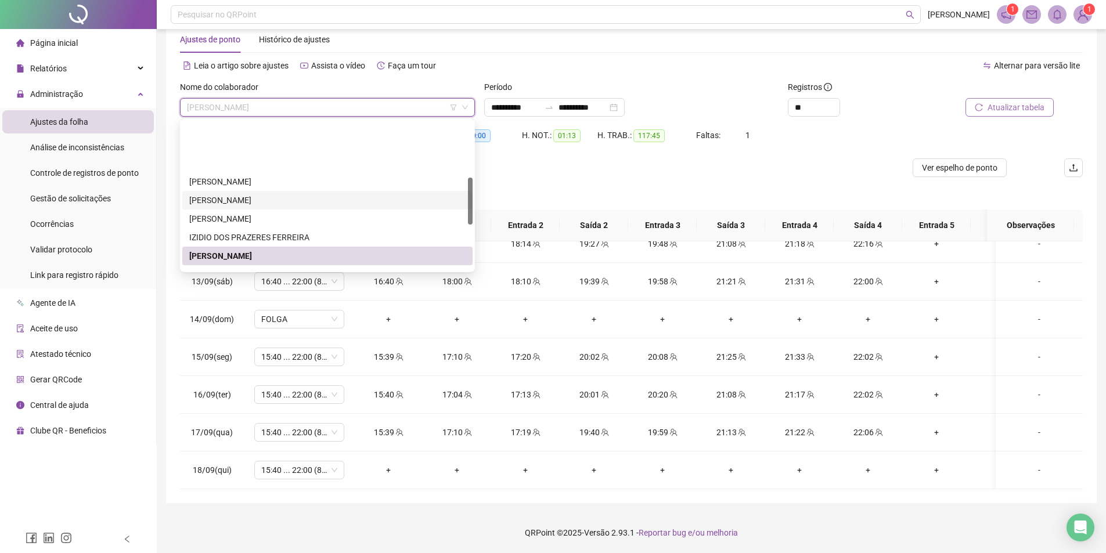
scroll to position [174, 0]
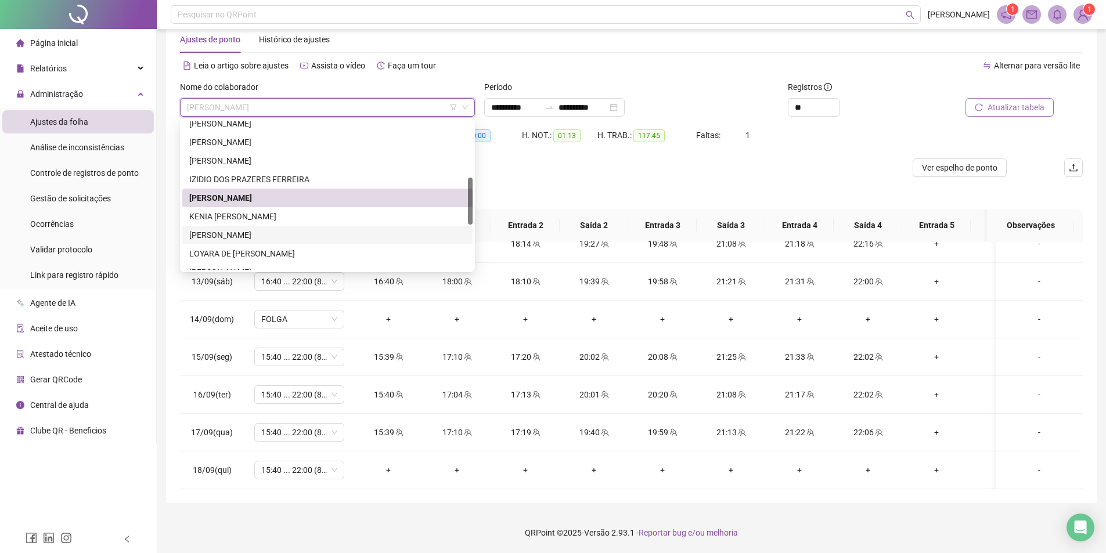
click at [244, 229] on div "[PERSON_NAME]" at bounding box center [327, 235] width 276 height 13
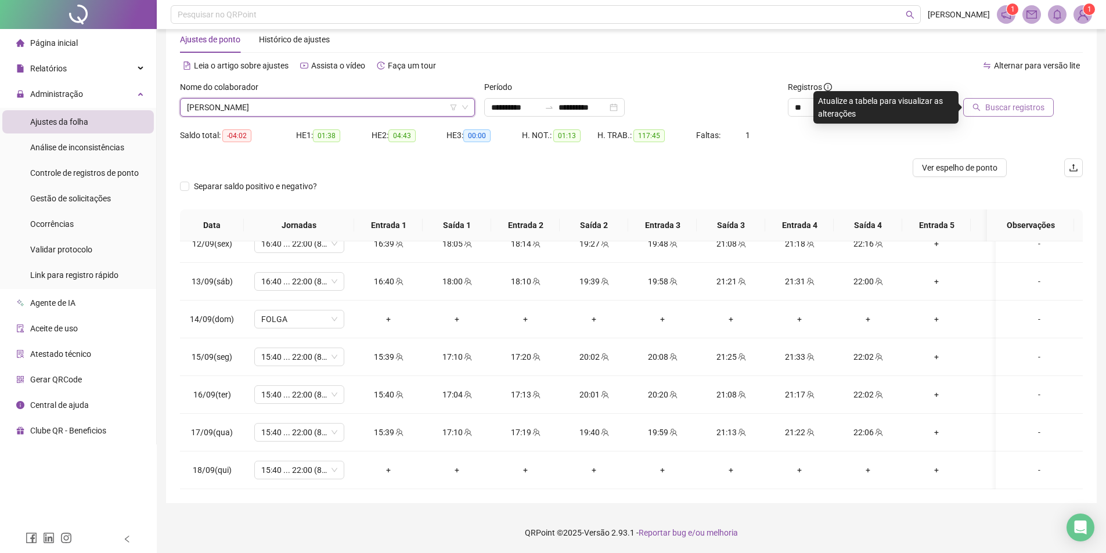
click at [1036, 106] on span "Buscar registros" at bounding box center [1014, 107] width 59 height 13
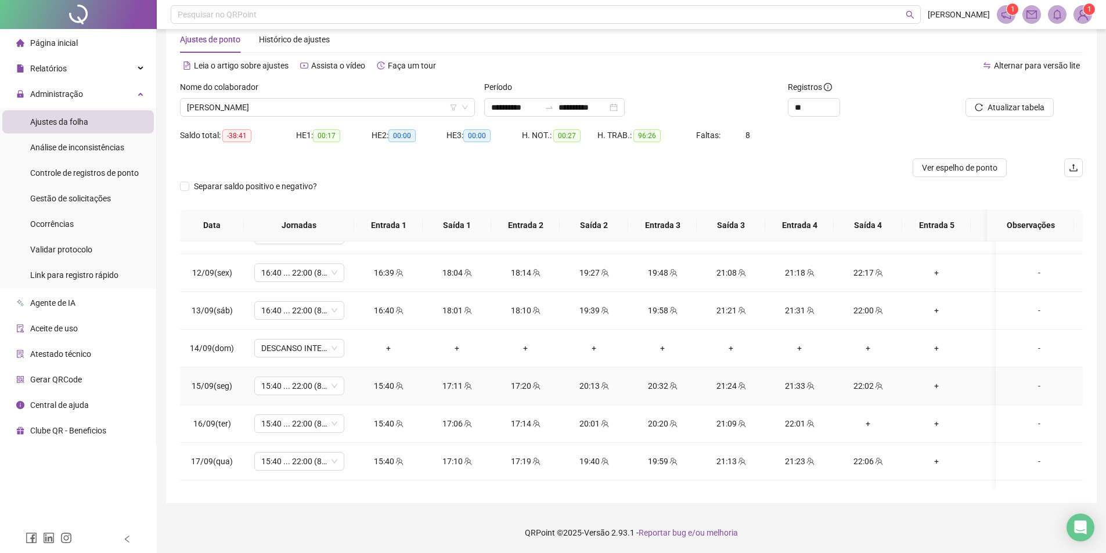
scroll to position [797, 0]
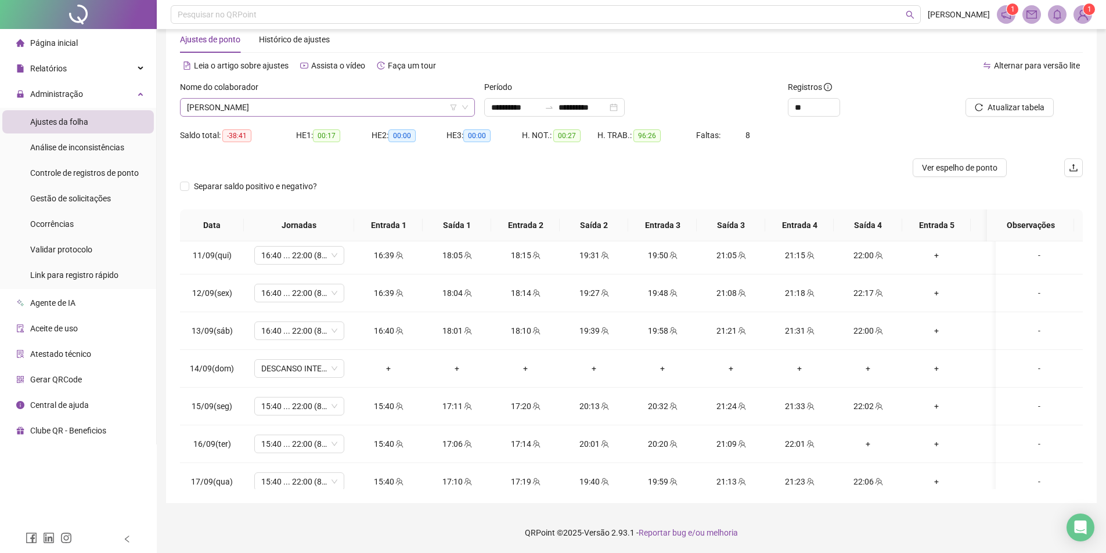
click at [274, 107] on span "[PERSON_NAME]" at bounding box center [327, 107] width 281 height 17
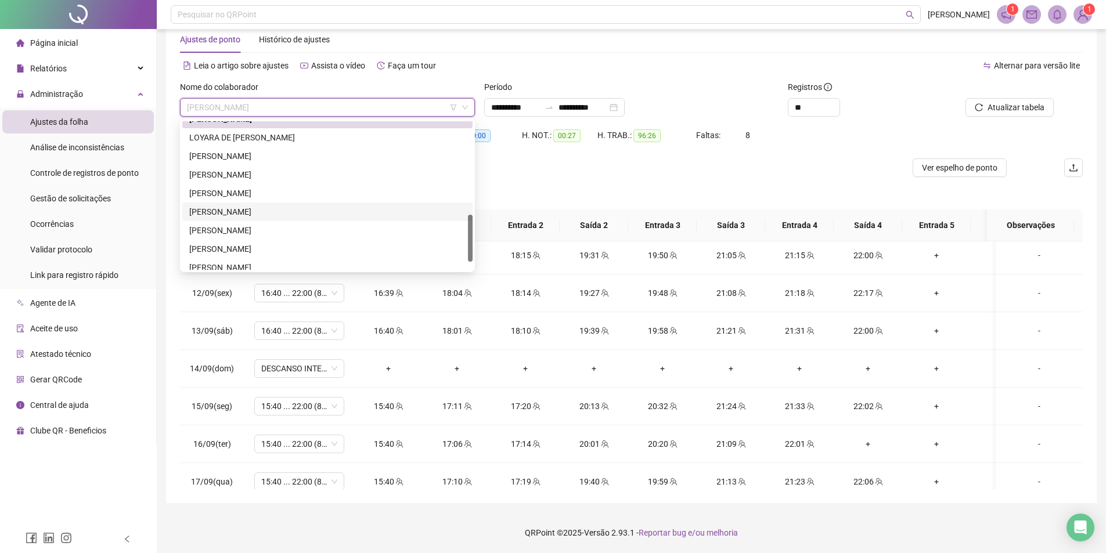
scroll to position [316, 0]
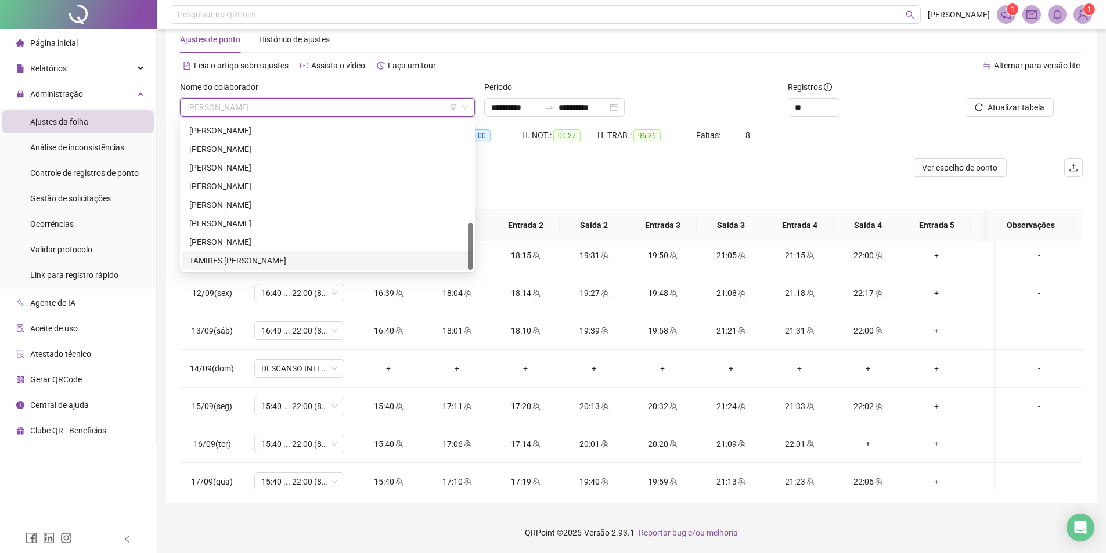
click at [247, 252] on div "TAMIRES [PERSON_NAME]" at bounding box center [327, 260] width 290 height 19
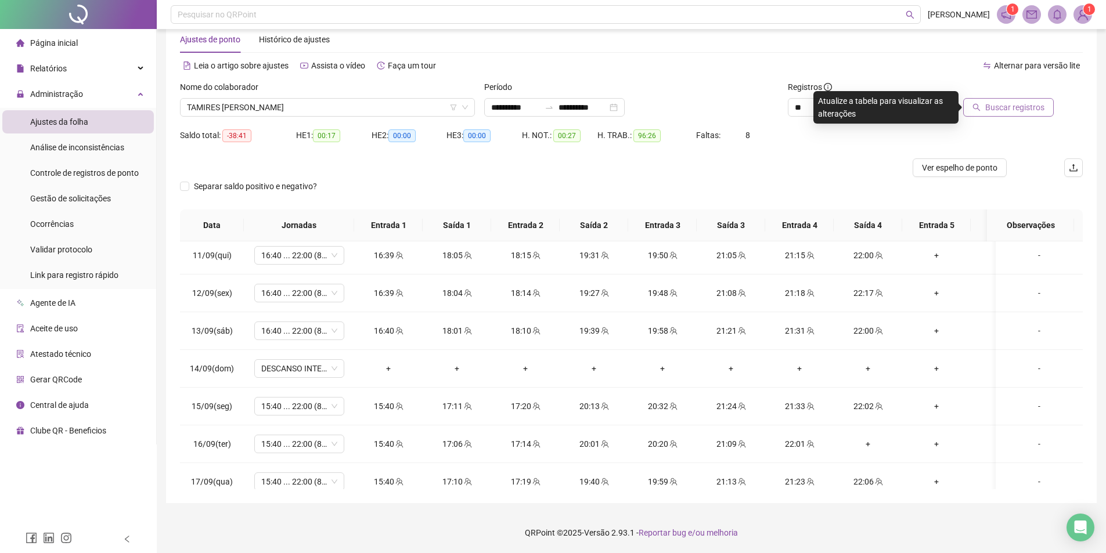
click at [1007, 111] on span "Buscar registros" at bounding box center [1014, 107] width 59 height 13
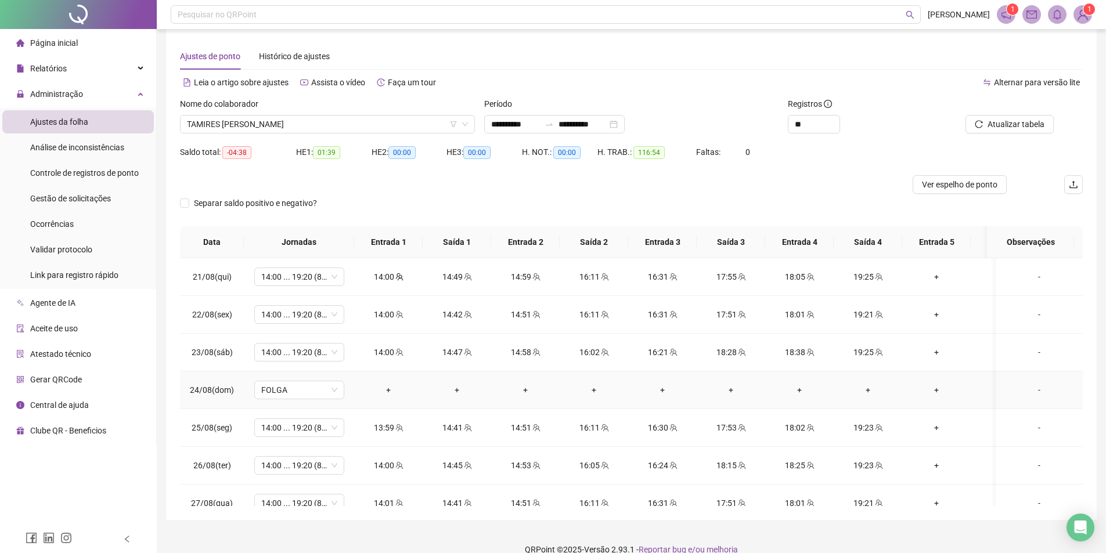
scroll to position [0, 0]
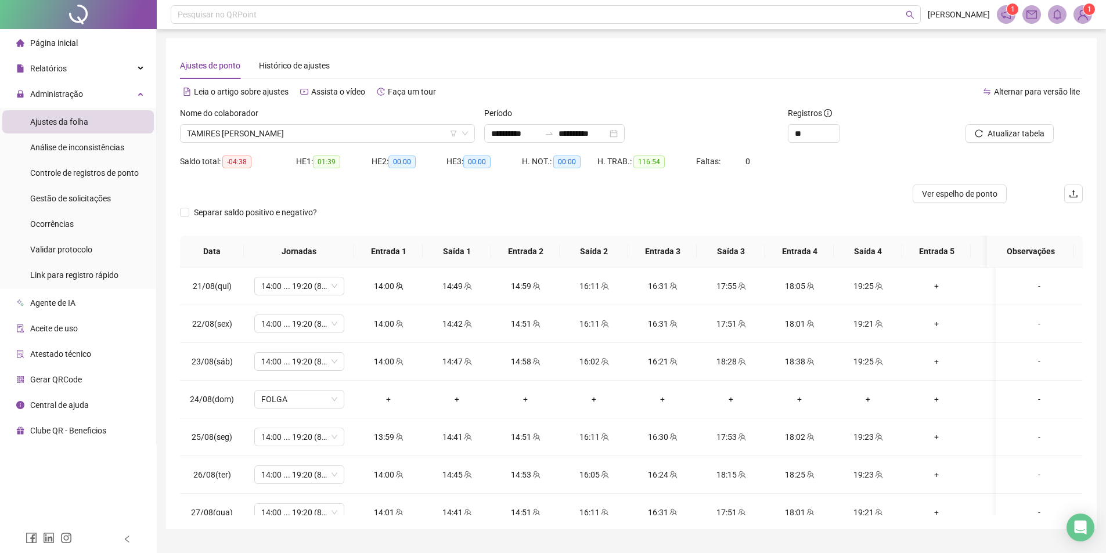
click at [279, 118] on div "Nome do colaborador" at bounding box center [327, 115] width 295 height 17
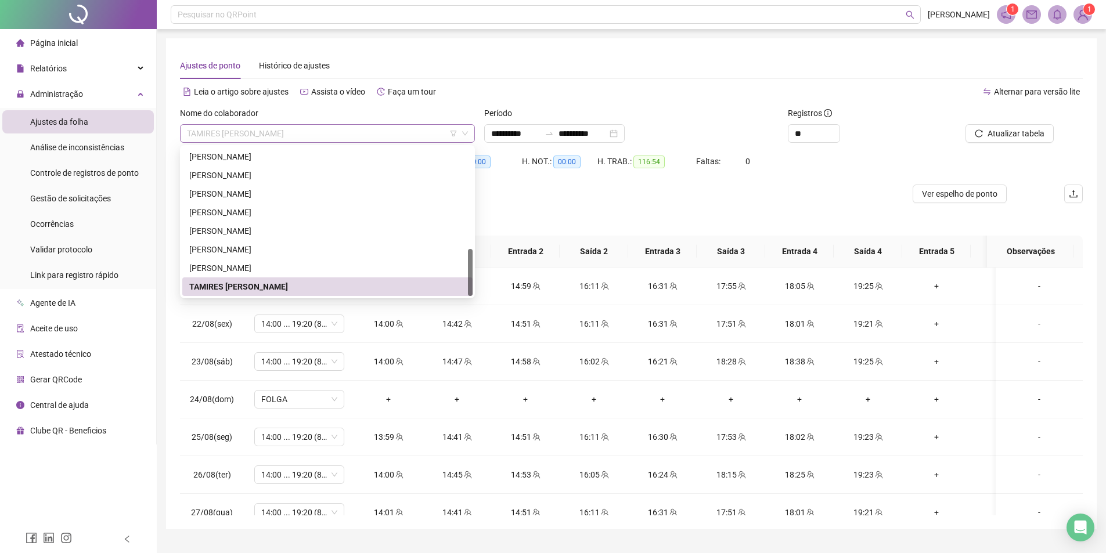
drag, startPoint x: 277, startPoint y: 133, endPoint x: 274, endPoint y: 143, distance: 10.3
click at [277, 134] on span "TAMIRES [PERSON_NAME]" at bounding box center [327, 133] width 281 height 17
click at [244, 265] on div "[PERSON_NAME]" at bounding box center [327, 268] width 276 height 13
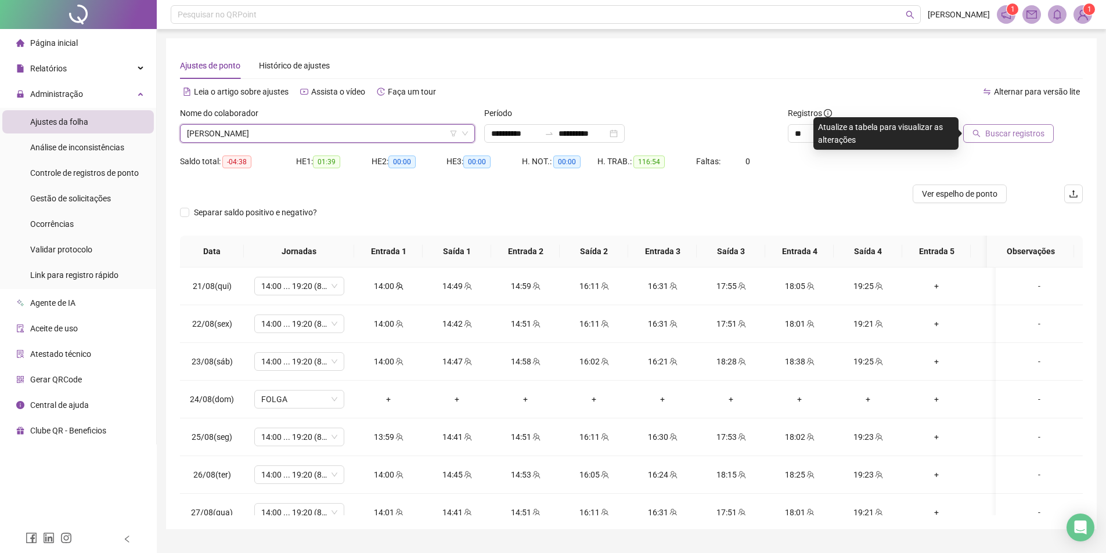
click at [983, 128] on button "Buscar registros" at bounding box center [1008, 133] width 91 height 19
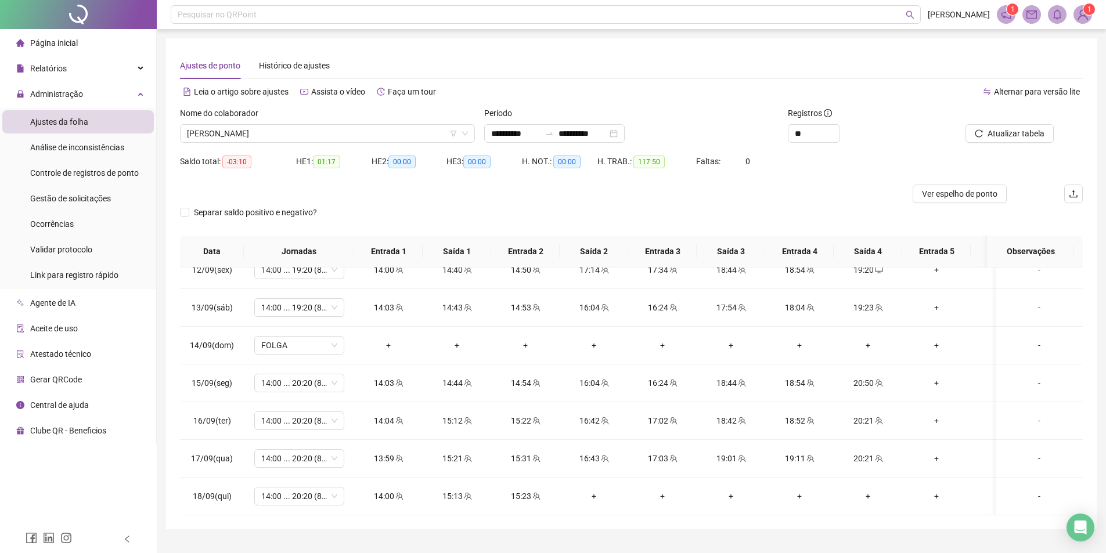
scroll to position [855, 0]
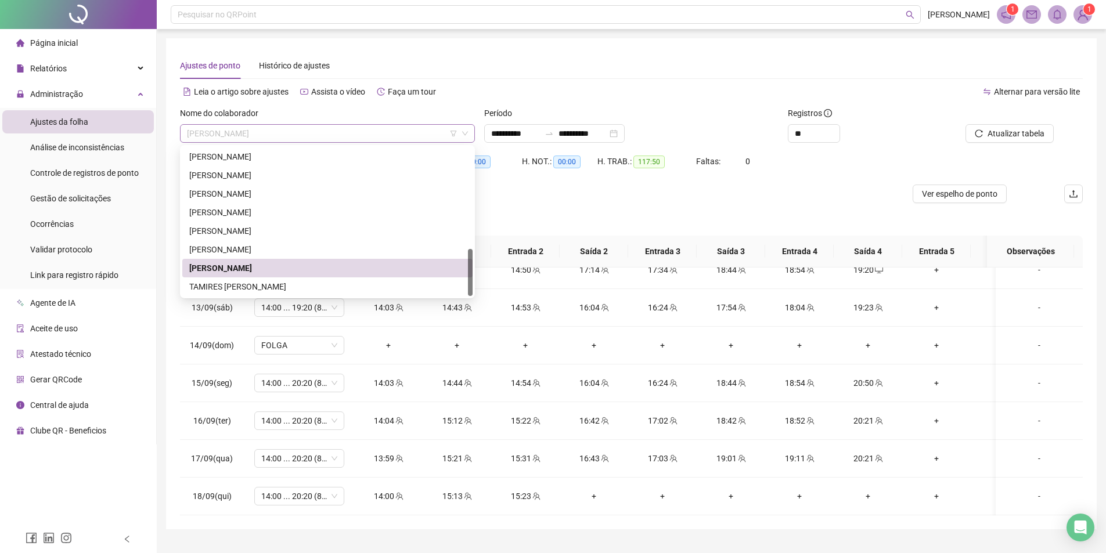
click at [333, 129] on span "[PERSON_NAME]" at bounding box center [327, 133] width 281 height 17
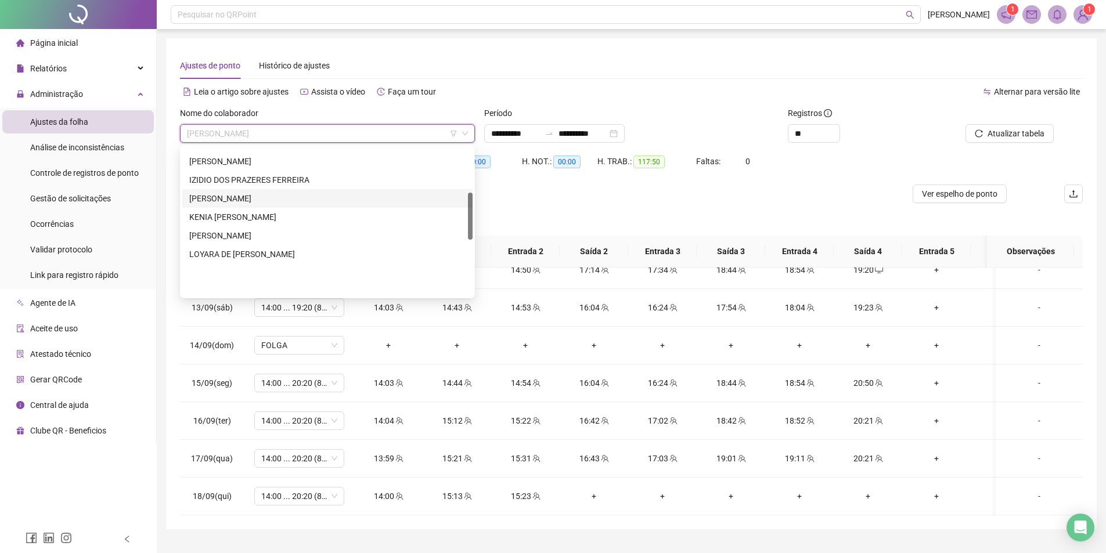
scroll to position [142, 0]
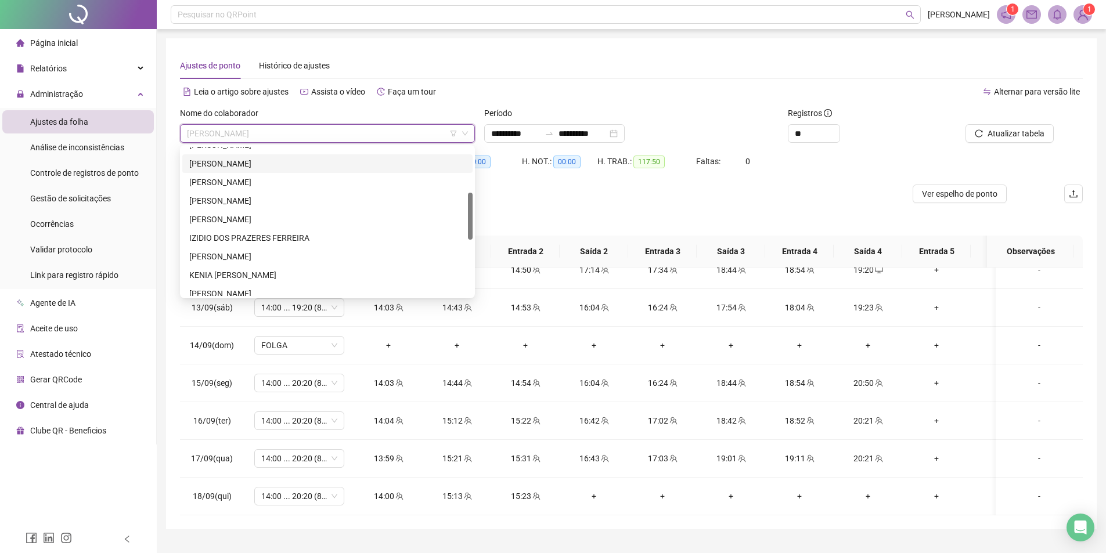
drag, startPoint x: 227, startPoint y: 168, endPoint x: 620, endPoint y: 165, distance: 392.9
click at [227, 168] on div "[PERSON_NAME]" at bounding box center [327, 163] width 276 height 13
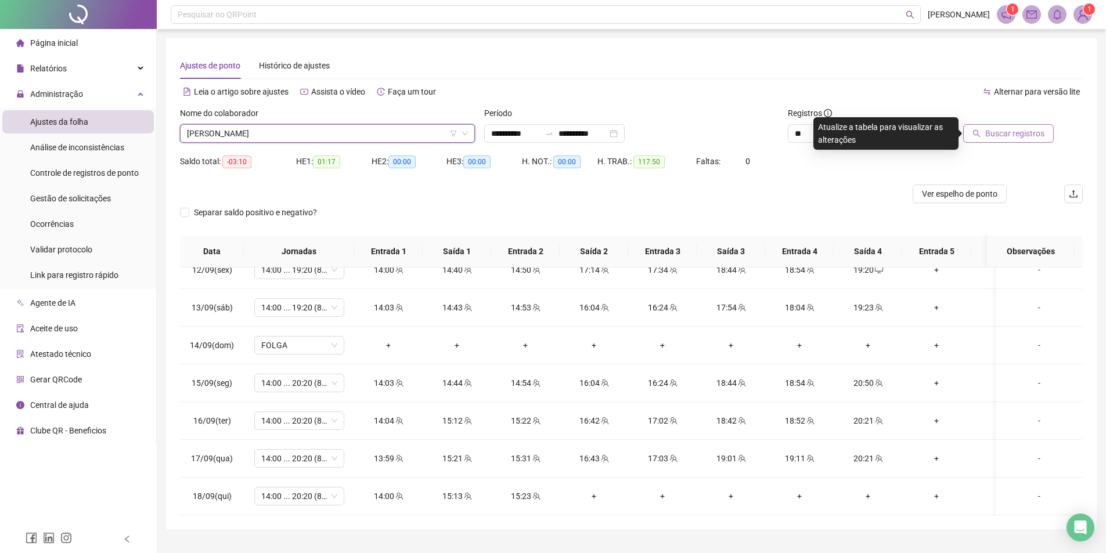
click at [1050, 129] on button "Buscar registros" at bounding box center [1008, 133] width 91 height 19
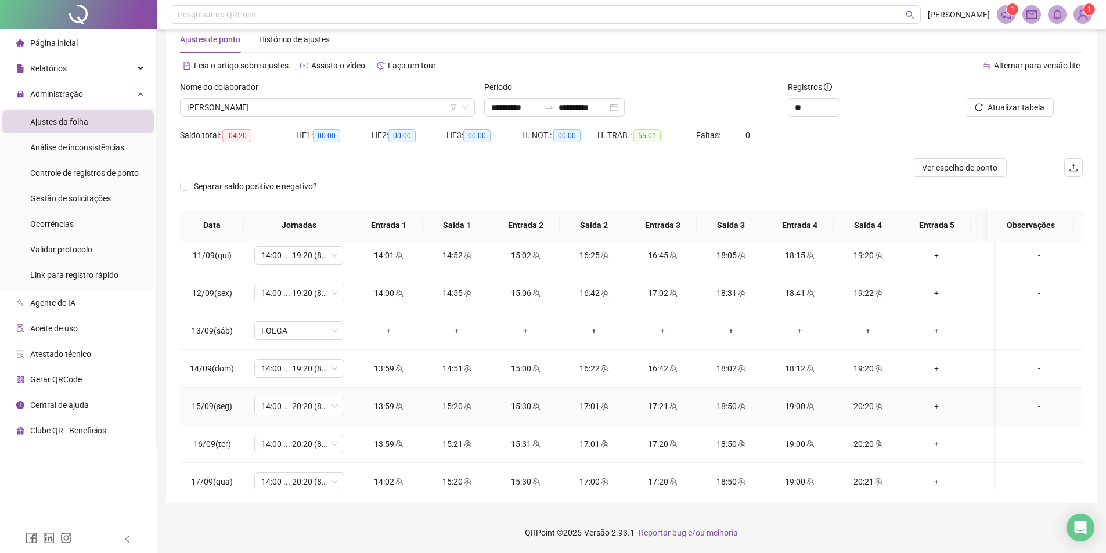
scroll to position [855, 0]
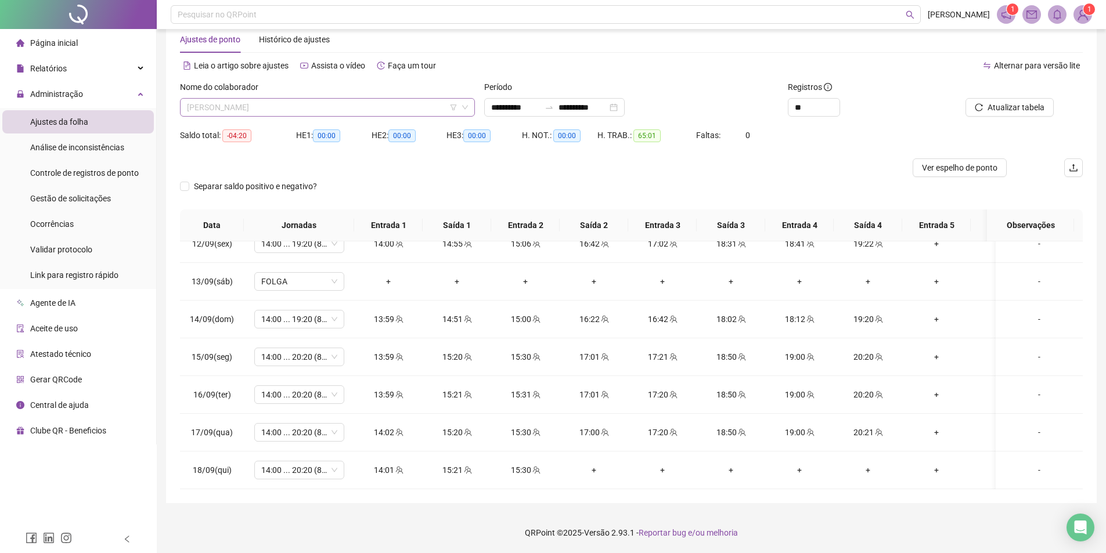
click at [310, 108] on span "[PERSON_NAME]" at bounding box center [327, 107] width 281 height 17
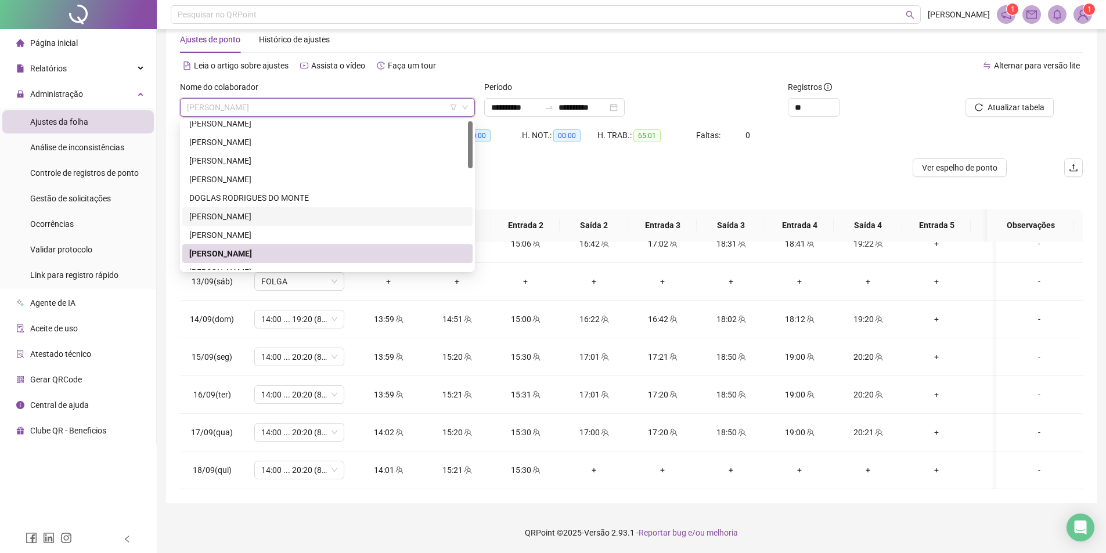
scroll to position [0, 0]
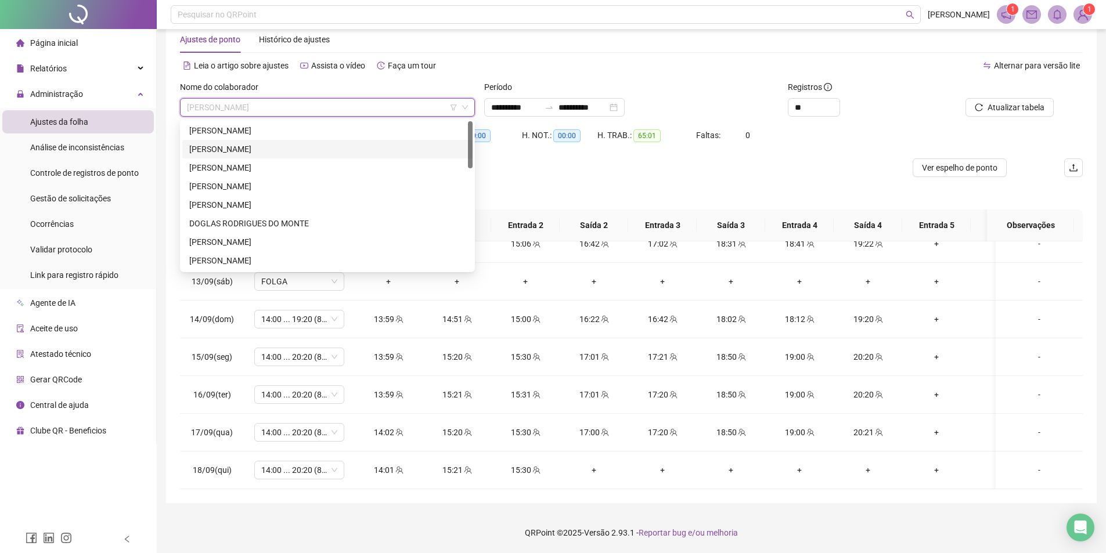
click at [214, 149] on div "[PERSON_NAME]" at bounding box center [327, 149] width 276 height 13
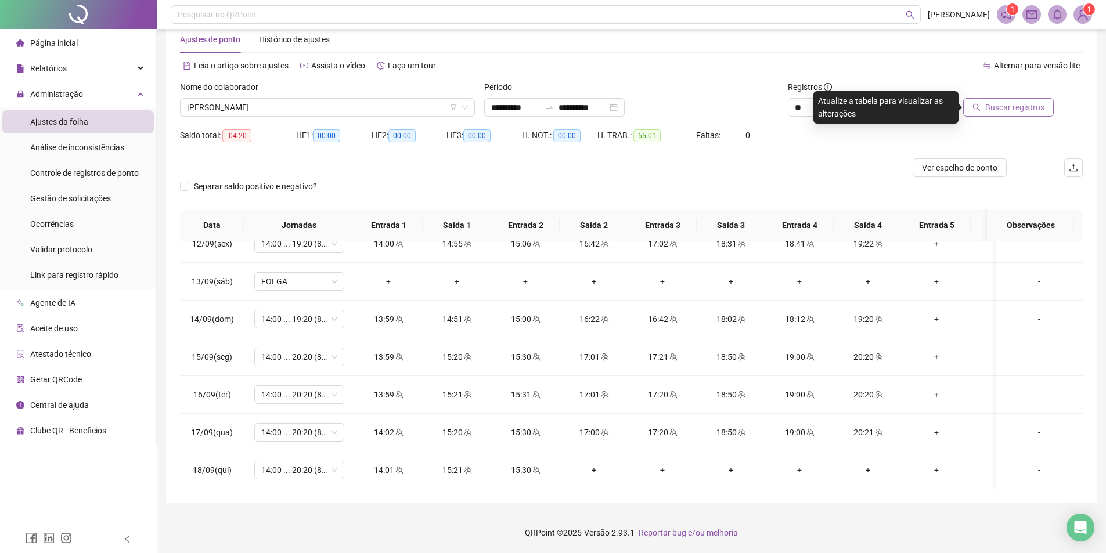
click at [992, 115] on button "Buscar registros" at bounding box center [1008, 107] width 91 height 19
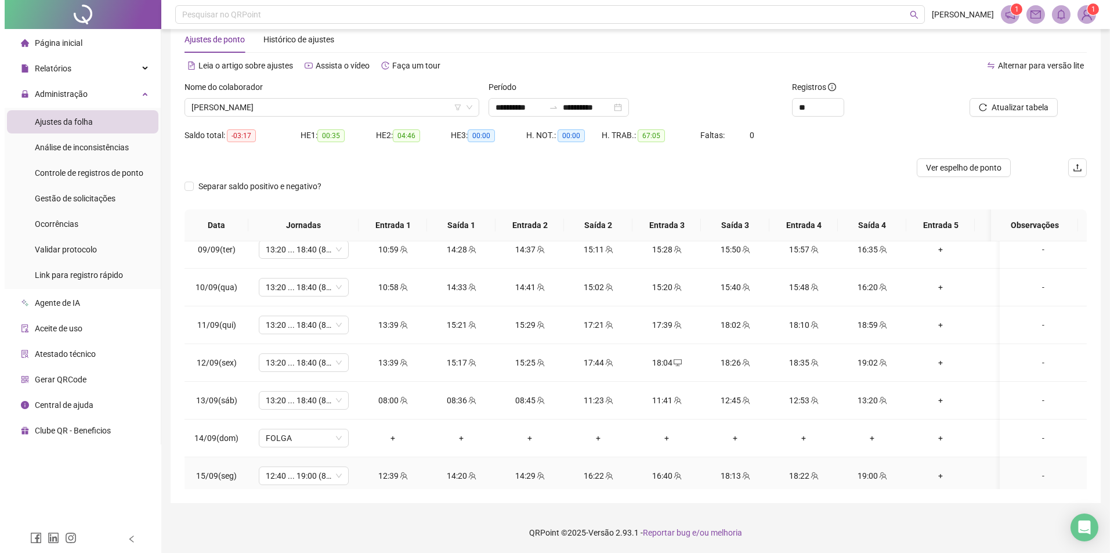
scroll to position [855, 0]
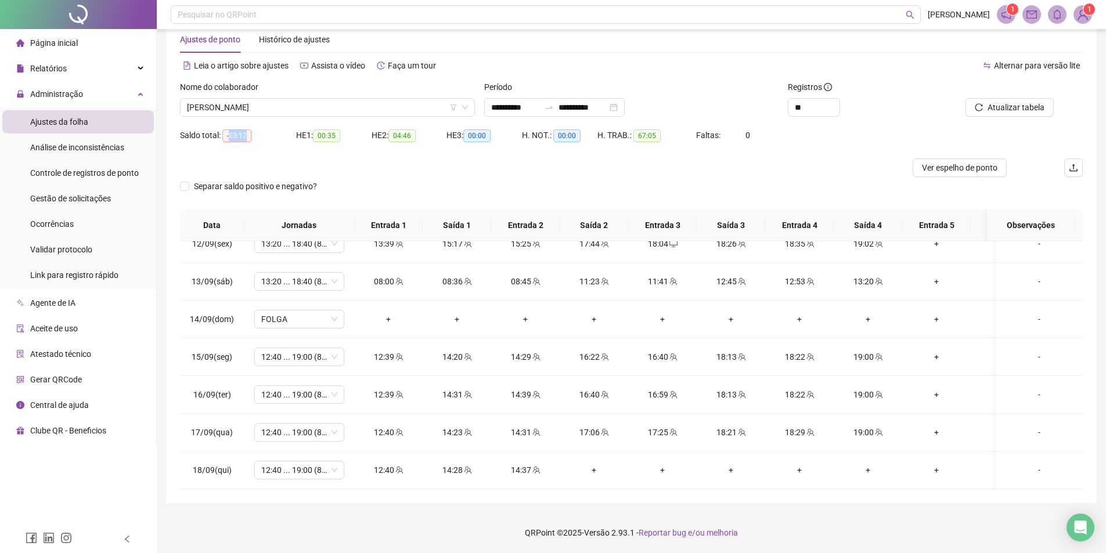
drag, startPoint x: 229, startPoint y: 131, endPoint x: 262, endPoint y: 135, distance: 33.3
click at [262, 135] on div "Saldo total: -03:17" at bounding box center [238, 135] width 116 height 13
click at [233, 129] on span "-03:17" at bounding box center [236, 135] width 29 height 13
click at [234, 139] on span "-03:17" at bounding box center [236, 135] width 29 height 13
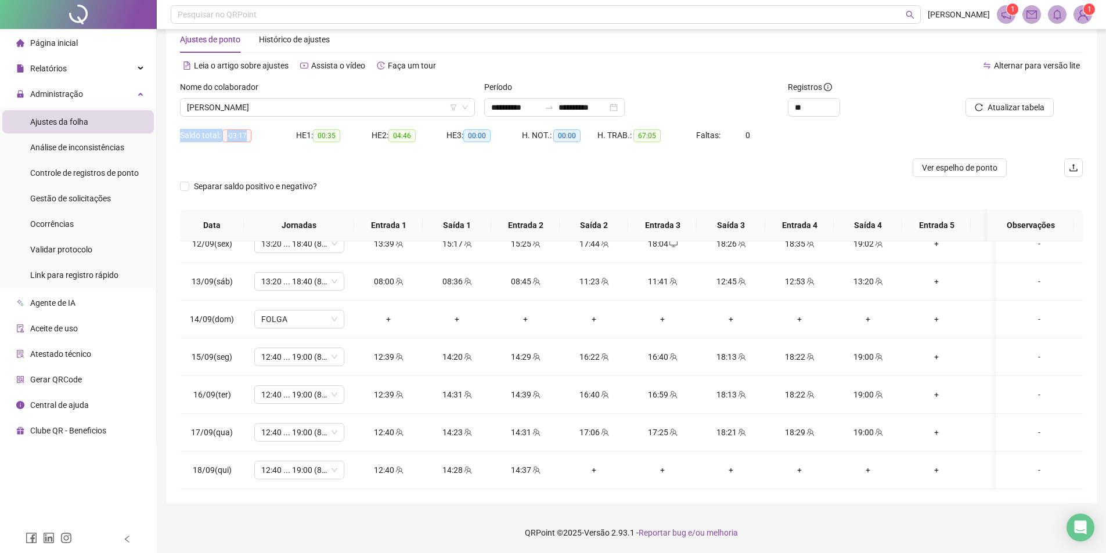
click at [234, 139] on span "-03:17" at bounding box center [236, 135] width 29 height 13
click at [262, 184] on span "Separar saldo positivo e negativo?" at bounding box center [255, 186] width 132 height 13
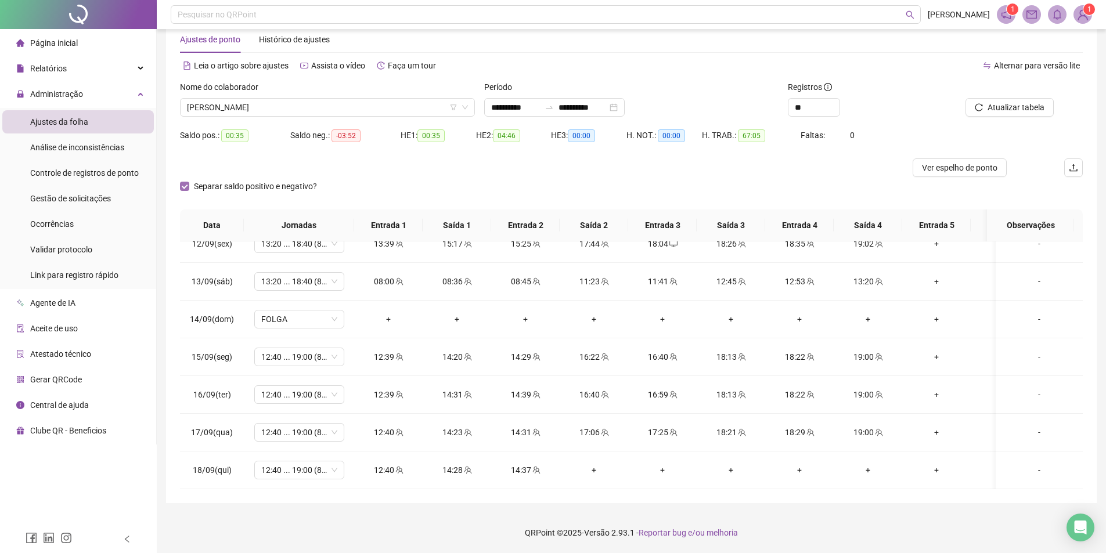
click at [268, 185] on span "Separar saldo positivo e negativo?" at bounding box center [255, 186] width 132 height 13
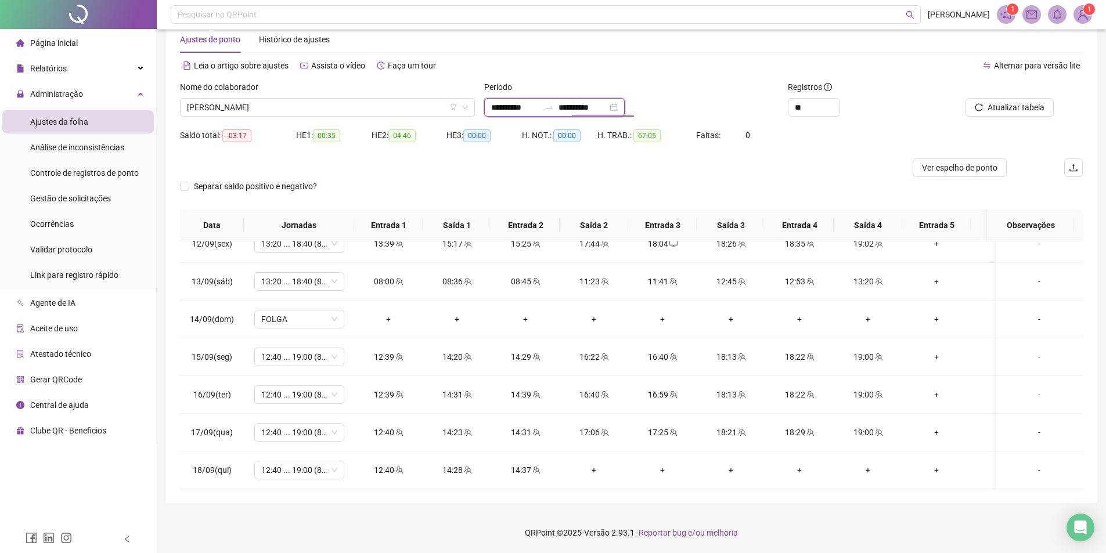
click at [607, 104] on input "**********" at bounding box center [582, 107] width 49 height 13
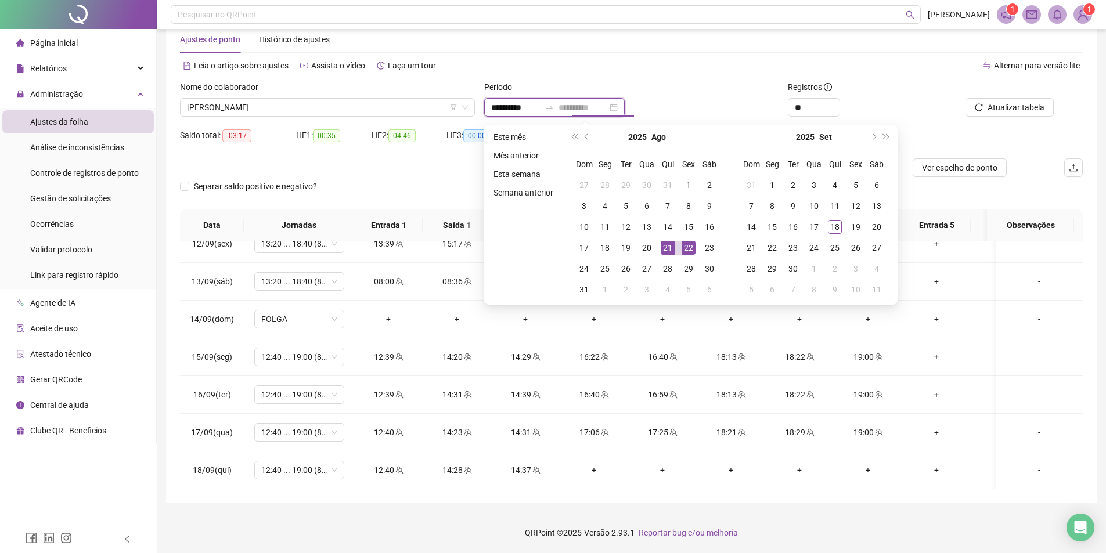
type input "**********"
click at [666, 245] on div "21" at bounding box center [667, 248] width 14 height 14
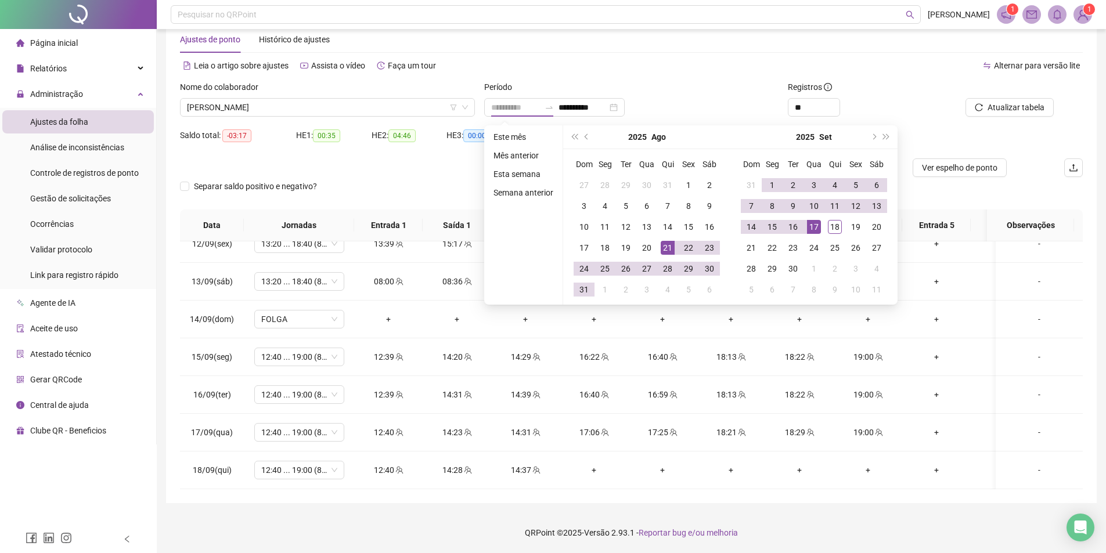
click at [817, 222] on div "17" at bounding box center [814, 227] width 14 height 14
type input "**********"
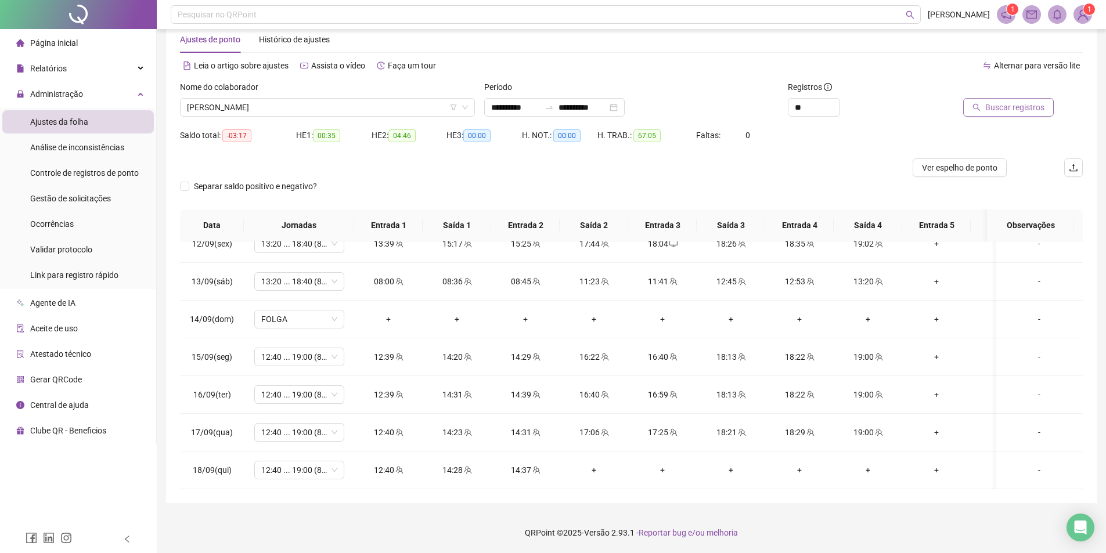
click at [1012, 109] on span "Buscar registros" at bounding box center [1014, 107] width 59 height 13
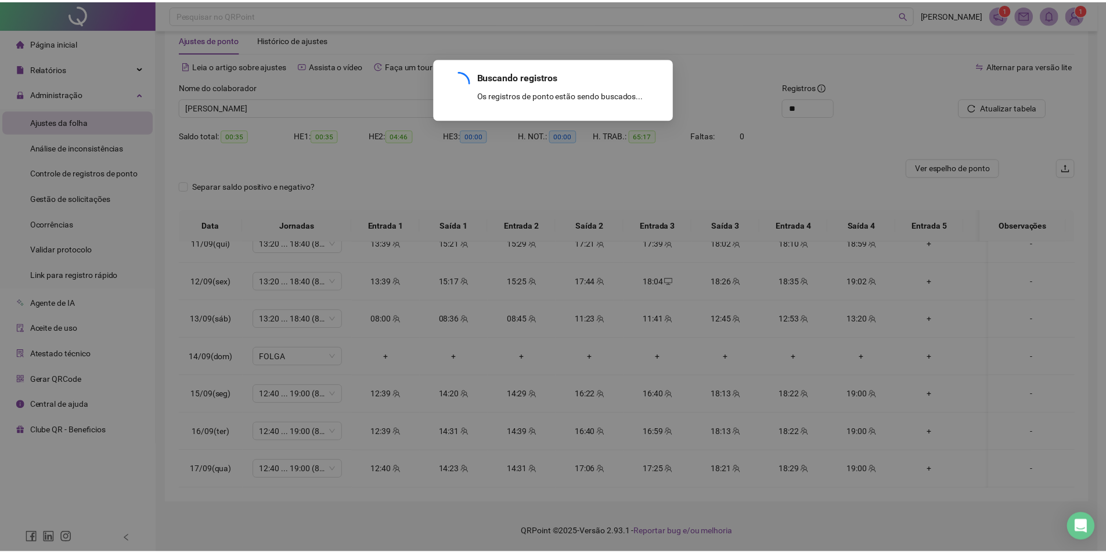
scroll to position [817, 0]
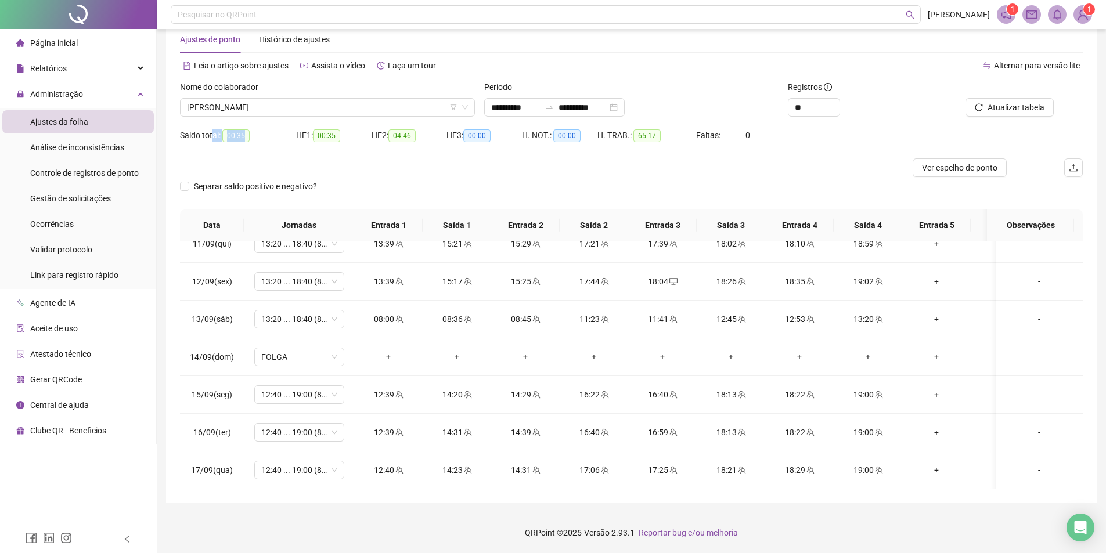
drag, startPoint x: 262, startPoint y: 142, endPoint x: 214, endPoint y: 139, distance: 48.8
click at [214, 139] on div "Saldo total: 00:35" at bounding box center [238, 135] width 116 height 19
click at [243, 150] on div "Saldo total: 00:35" at bounding box center [238, 142] width 116 height 32
click at [250, 106] on span "[PERSON_NAME]" at bounding box center [327, 107] width 281 height 17
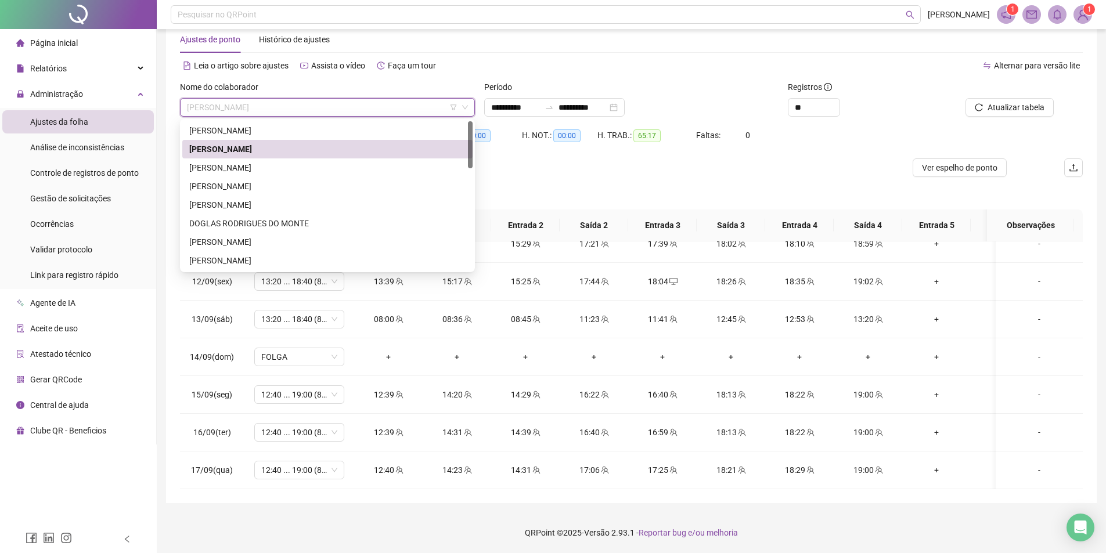
click at [259, 108] on span "[PERSON_NAME]" at bounding box center [327, 107] width 281 height 17
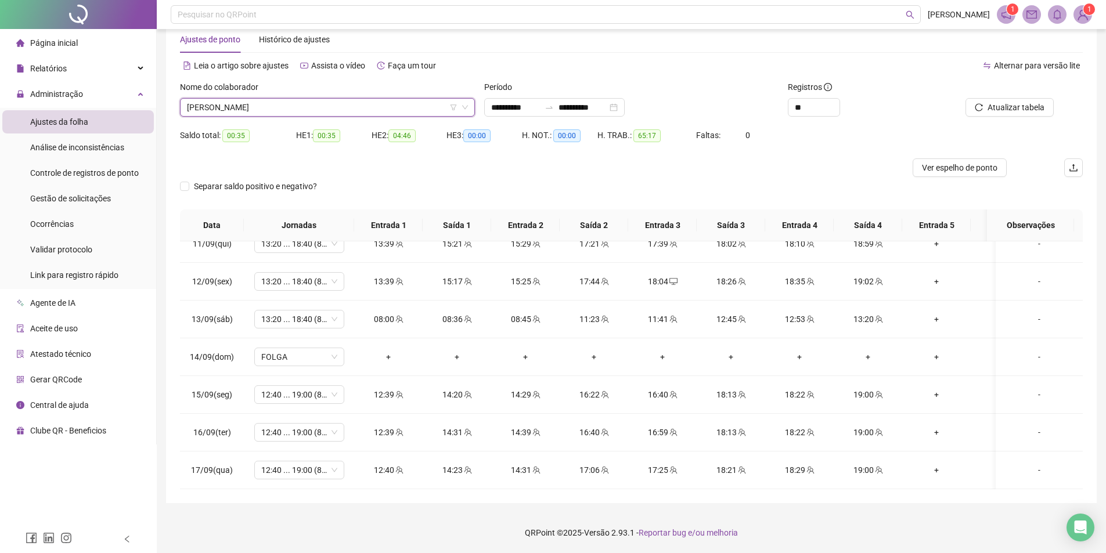
click at [229, 96] on div "Nome do colaborador" at bounding box center [327, 89] width 295 height 17
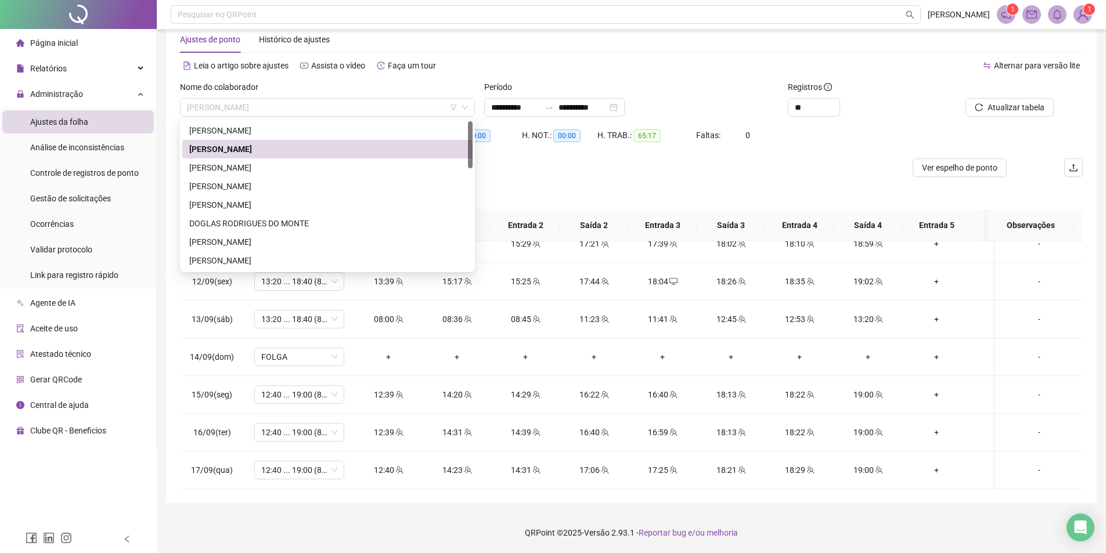
drag, startPoint x: 229, startPoint y: 107, endPoint x: 240, endPoint y: 151, distance: 46.0
click at [229, 107] on span "[PERSON_NAME]" at bounding box center [327, 107] width 281 height 17
click at [243, 226] on div "DOGLAS RODRIGUES DO MONTE" at bounding box center [327, 223] width 276 height 13
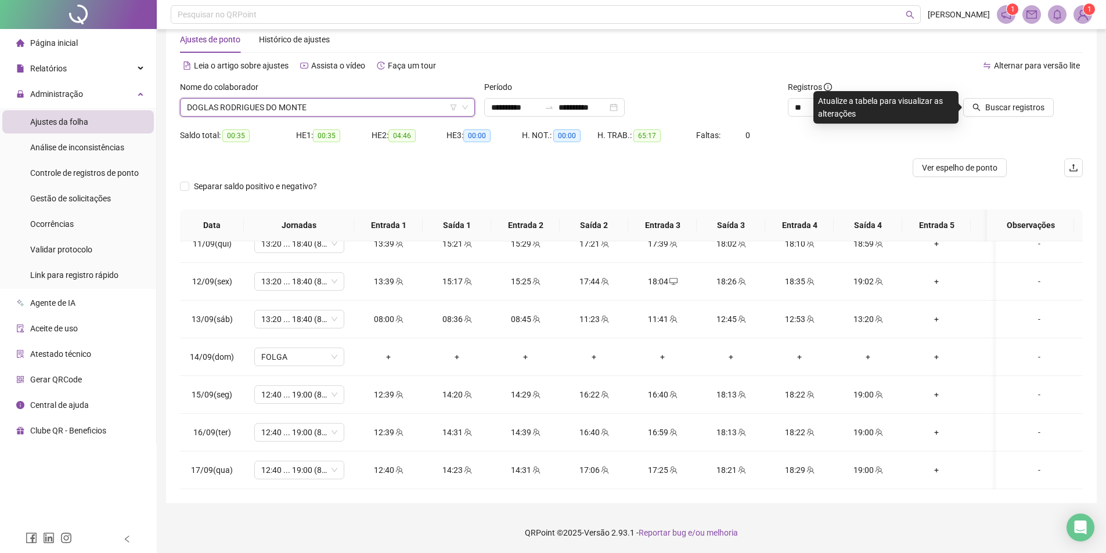
click at [256, 106] on span "DOGLAS RODRIGUES DO MONTE" at bounding box center [327, 107] width 281 height 17
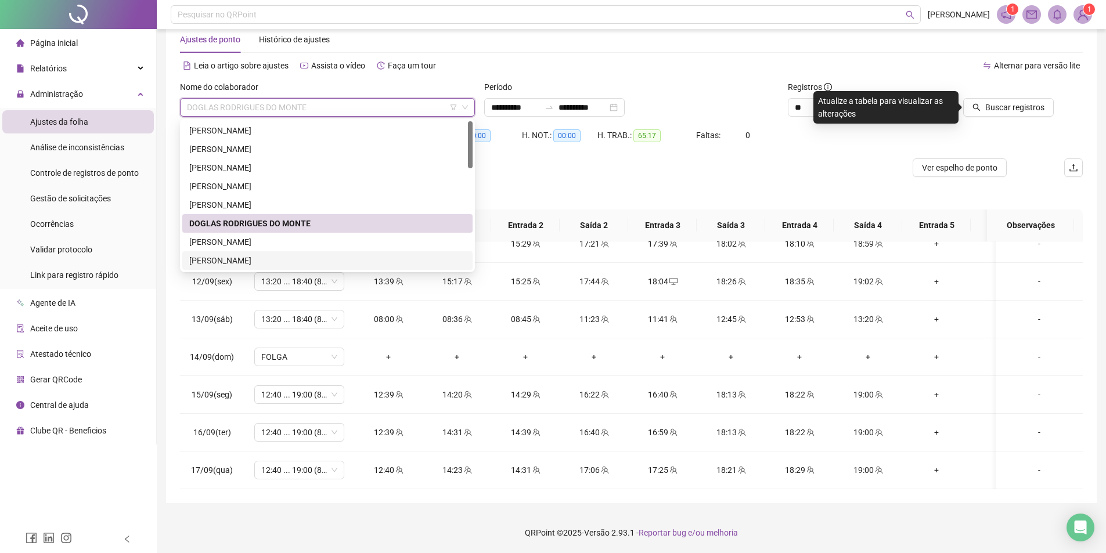
click at [221, 261] on div "[PERSON_NAME]" at bounding box center [327, 260] width 276 height 13
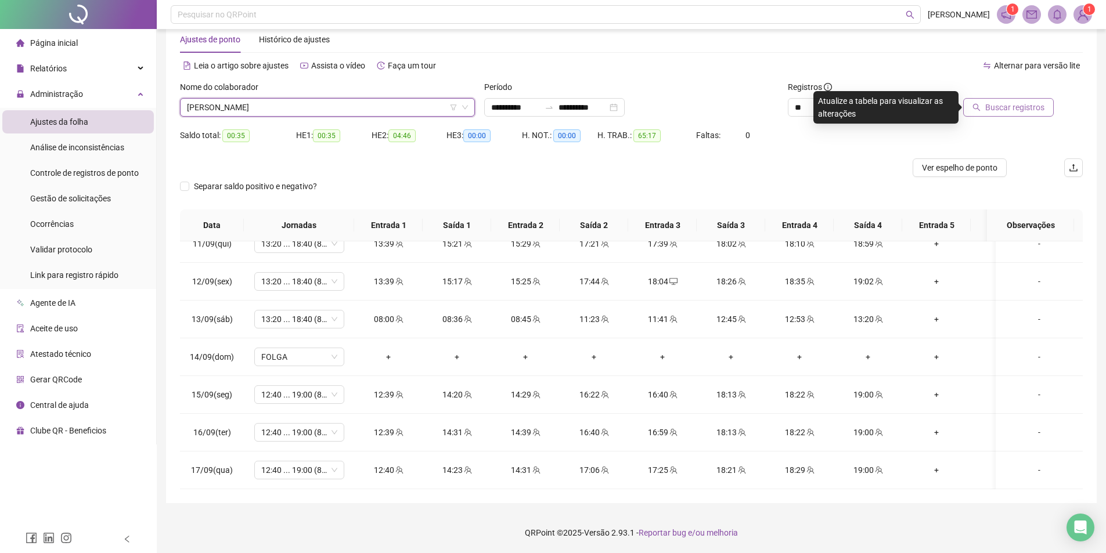
click at [1010, 107] on span "Buscar registros" at bounding box center [1014, 107] width 59 height 13
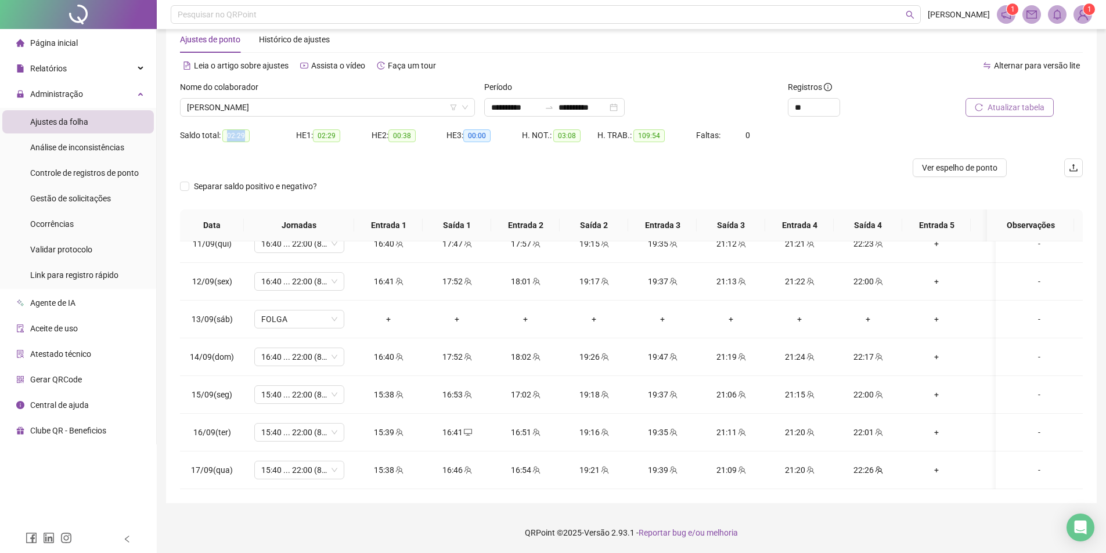
drag, startPoint x: 223, startPoint y: 133, endPoint x: 259, endPoint y: 140, distance: 36.1
click at [259, 140] on div "Saldo total: 02:29" at bounding box center [238, 135] width 116 height 13
click at [233, 185] on span "Separar saldo positivo e negativo?" at bounding box center [255, 186] width 132 height 13
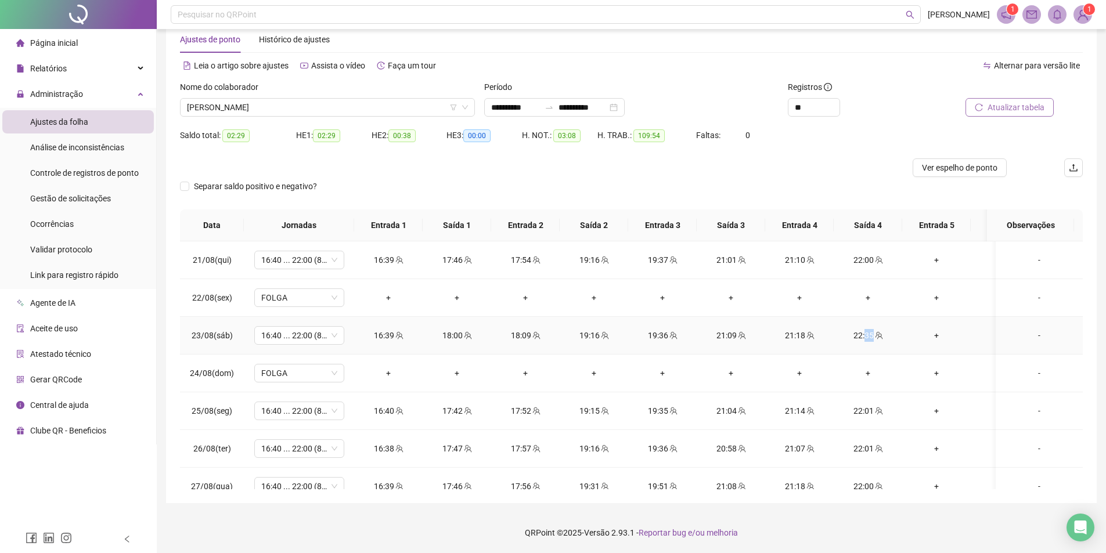
drag, startPoint x: 863, startPoint y: 335, endPoint x: 890, endPoint y: 345, distance: 28.7
click at [890, 336] on div "22:35" at bounding box center [868, 335] width 50 height 13
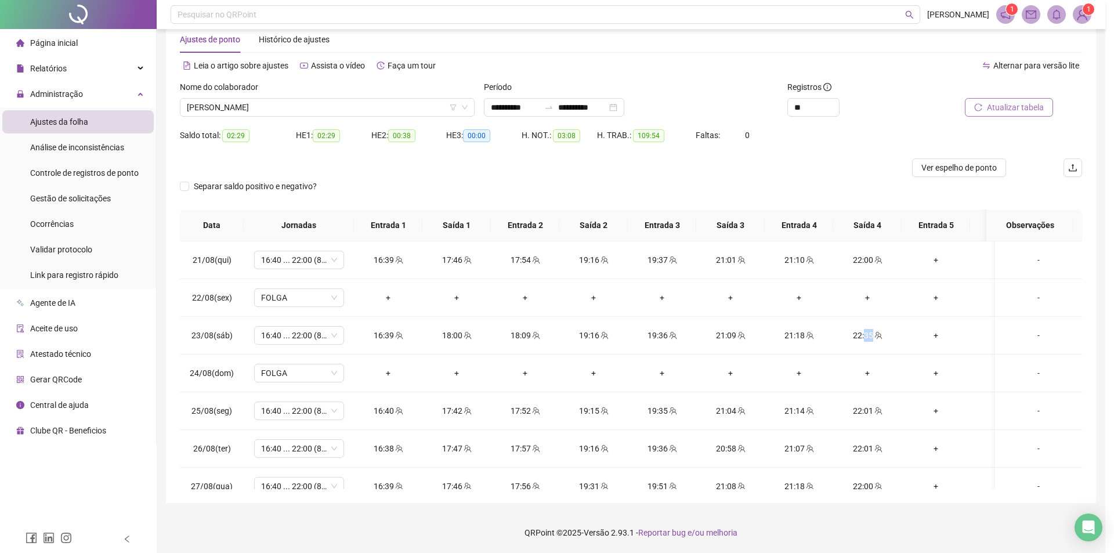
type input "**********"
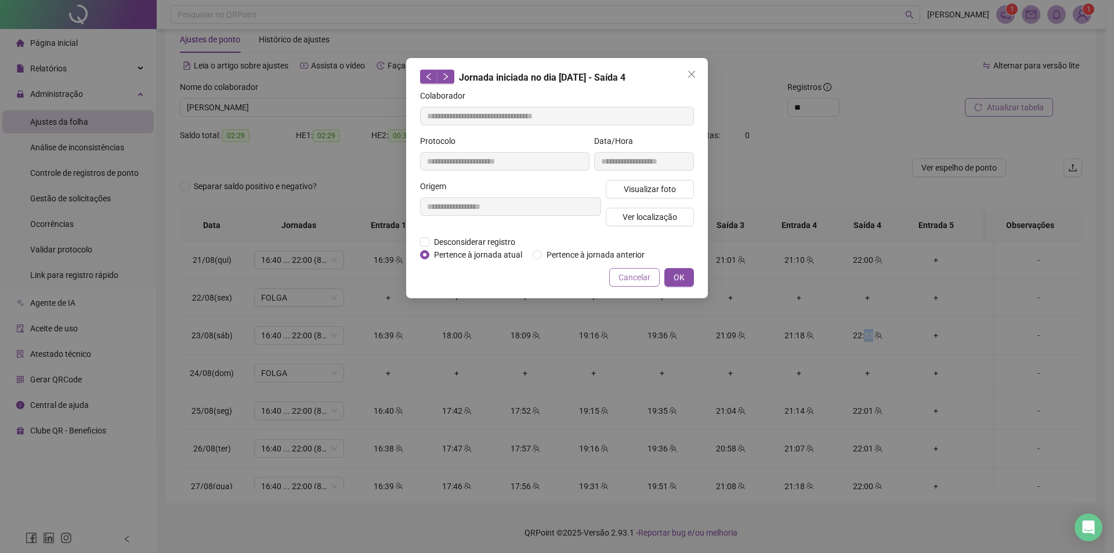
click at [634, 279] on span "Cancelar" at bounding box center [635, 277] width 32 height 13
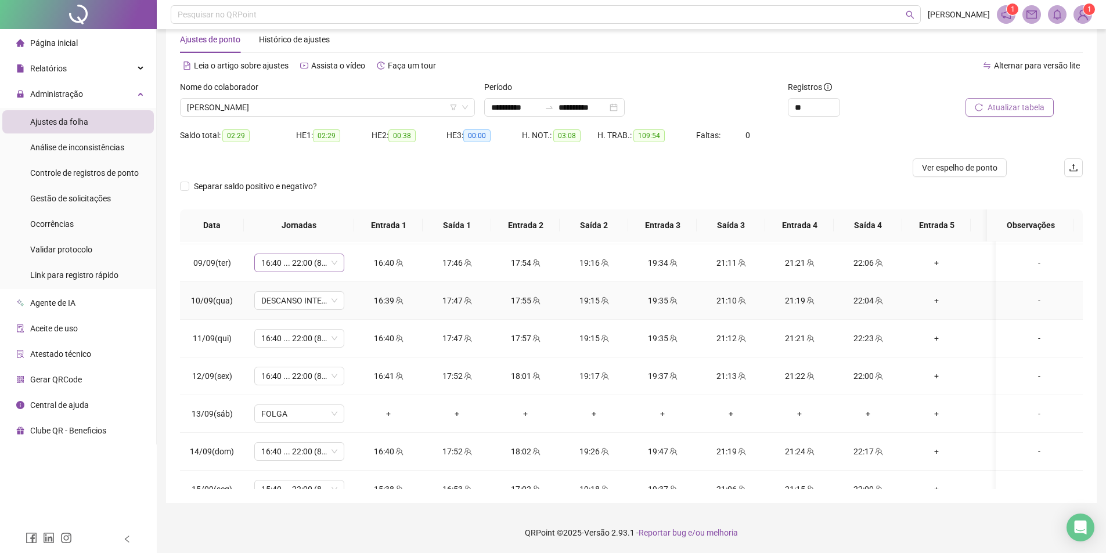
scroll to position [696, 0]
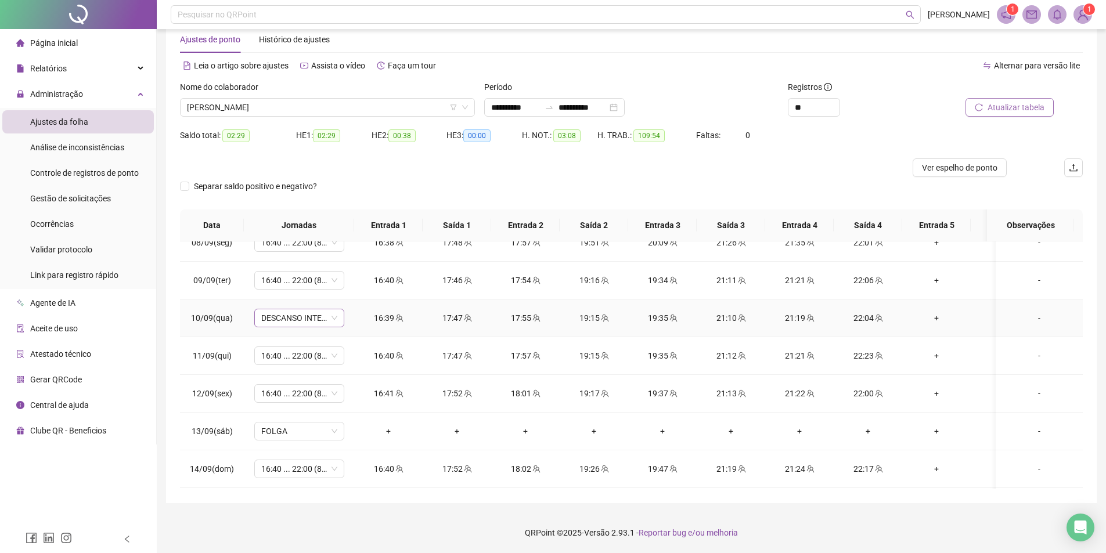
click at [279, 318] on span "DESCANSO INTER-JORNADA" at bounding box center [299, 317] width 76 height 17
type input "*****"
click at [321, 467] on div "16:40 ... 22:00 (8 horas)" at bounding box center [319, 470] width 98 height 13
click at [352, 286] on span "Sim" at bounding box center [353, 287] width 13 height 13
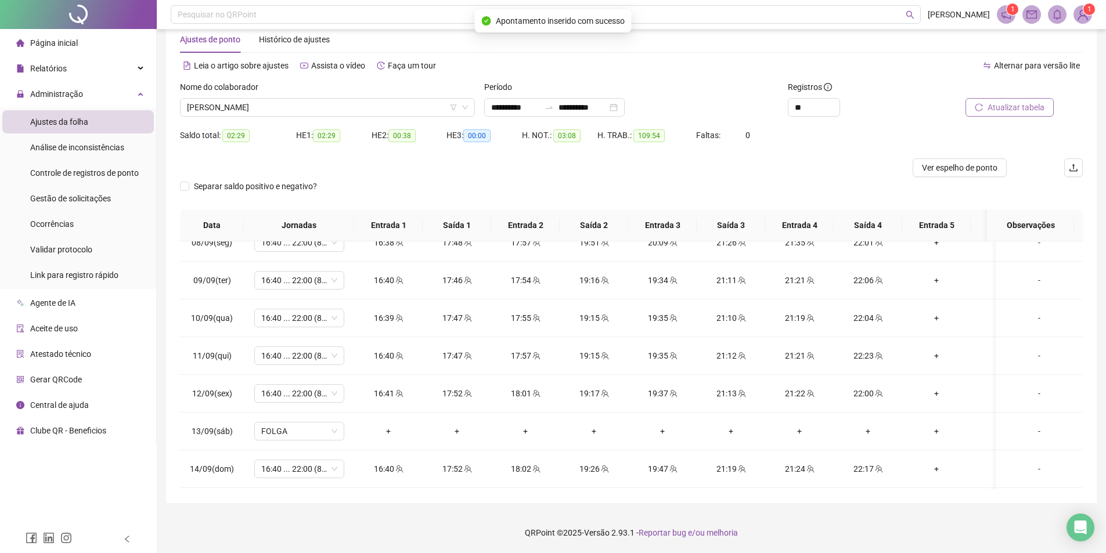
click at [1025, 108] on span "Atualizar tabela" at bounding box center [1015, 107] width 57 height 13
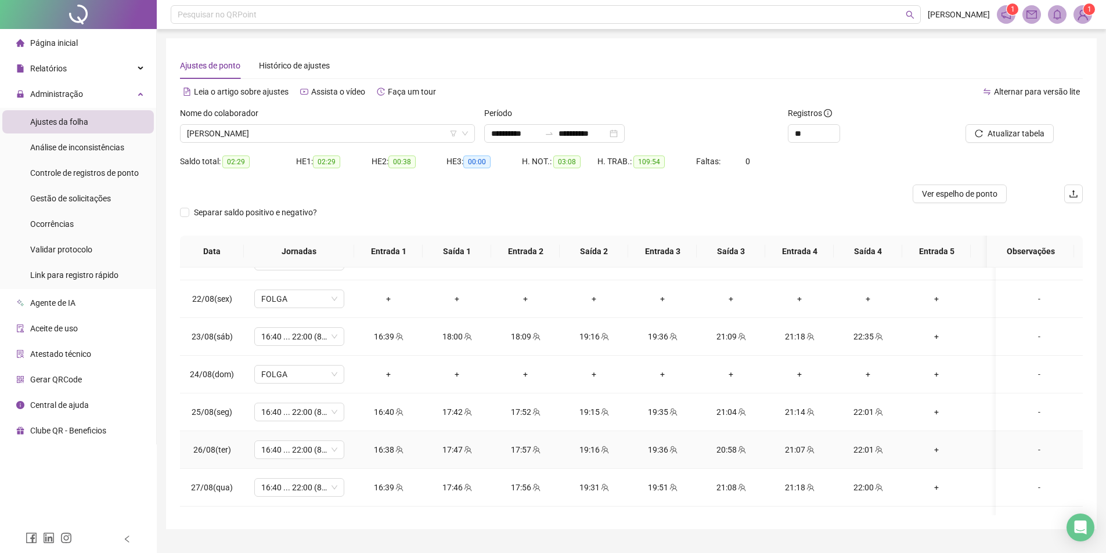
scroll to position [5, 0]
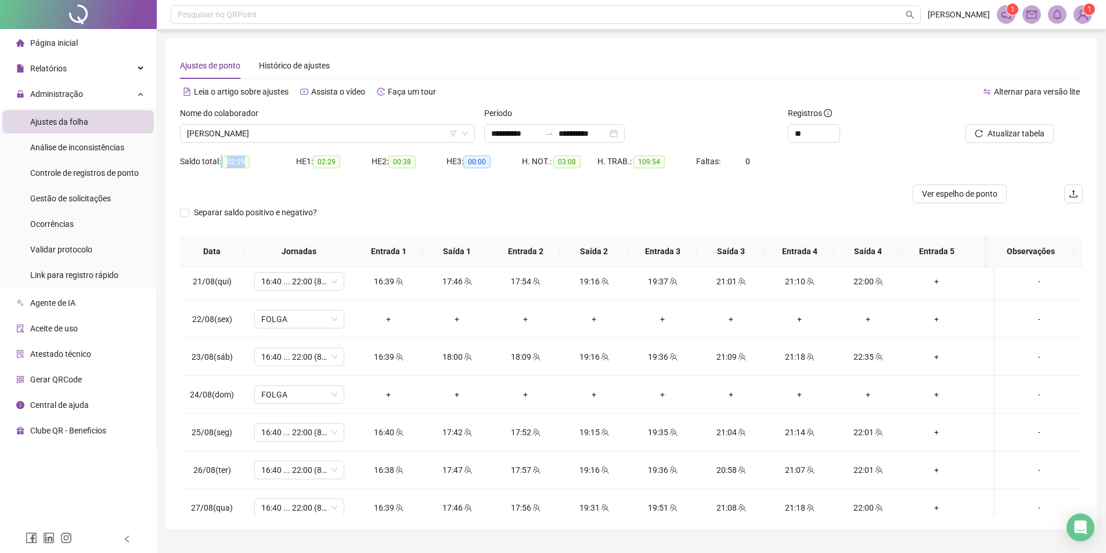
drag, startPoint x: 221, startPoint y: 162, endPoint x: 272, endPoint y: 166, distance: 51.2
click at [272, 166] on div "Saldo total: 02:29" at bounding box center [238, 161] width 116 height 13
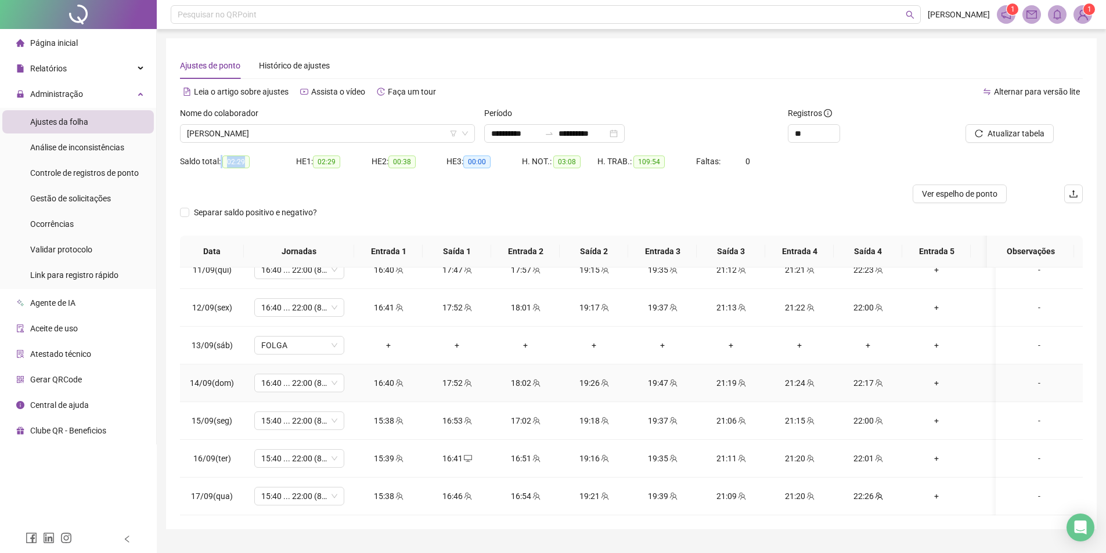
scroll to position [817, 0]
click at [276, 136] on span "[PERSON_NAME]" at bounding box center [327, 133] width 281 height 17
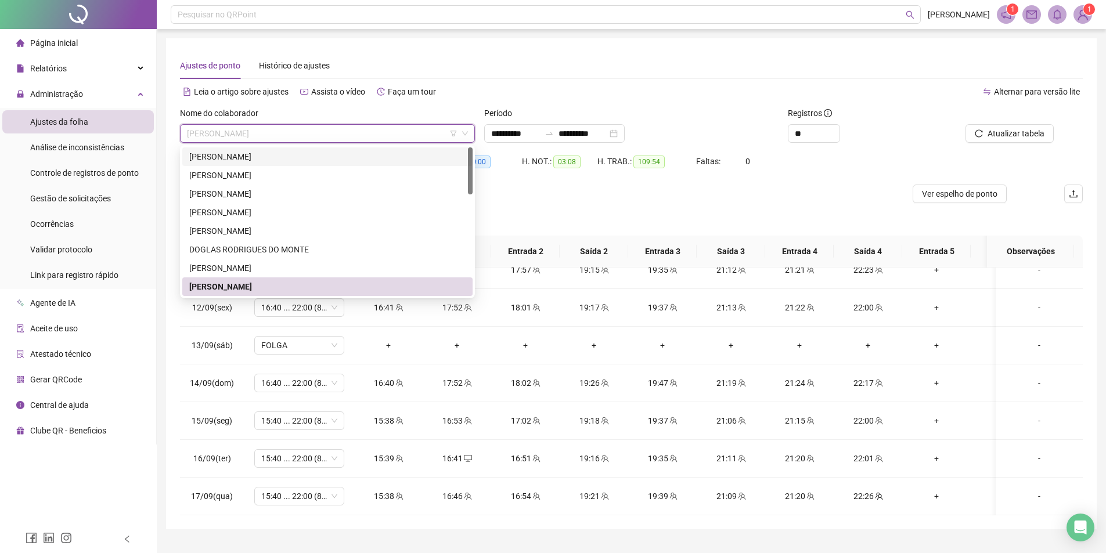
click at [266, 154] on div "[PERSON_NAME]" at bounding box center [327, 156] width 276 height 13
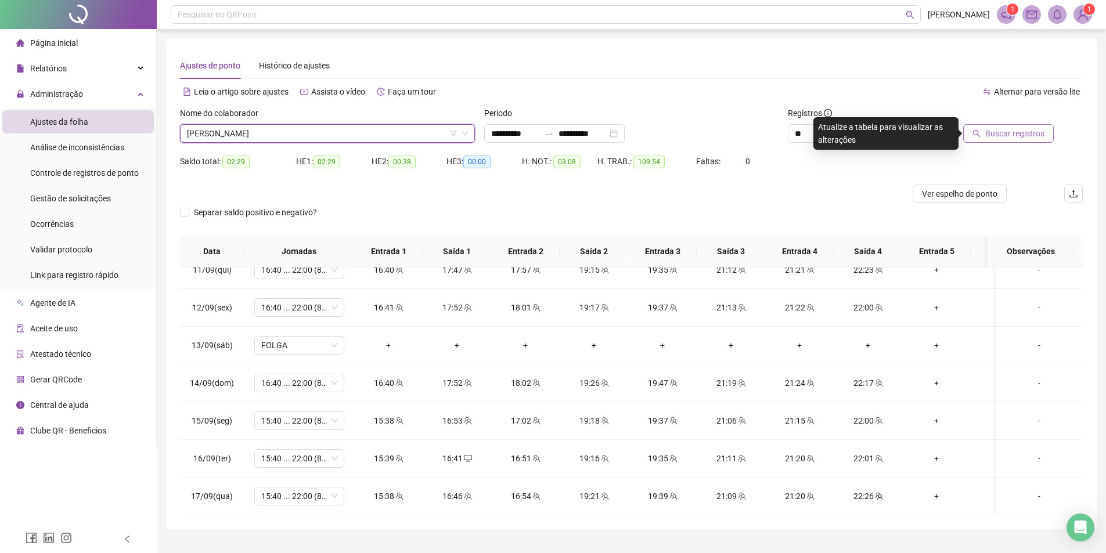
click at [988, 142] on button "Buscar registros" at bounding box center [1008, 133] width 91 height 19
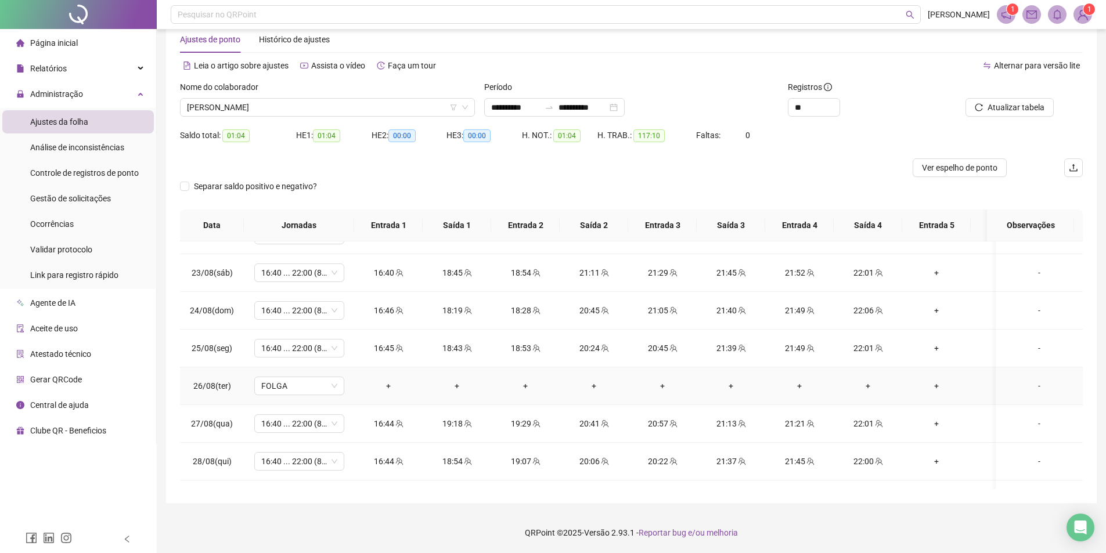
scroll to position [0, 0]
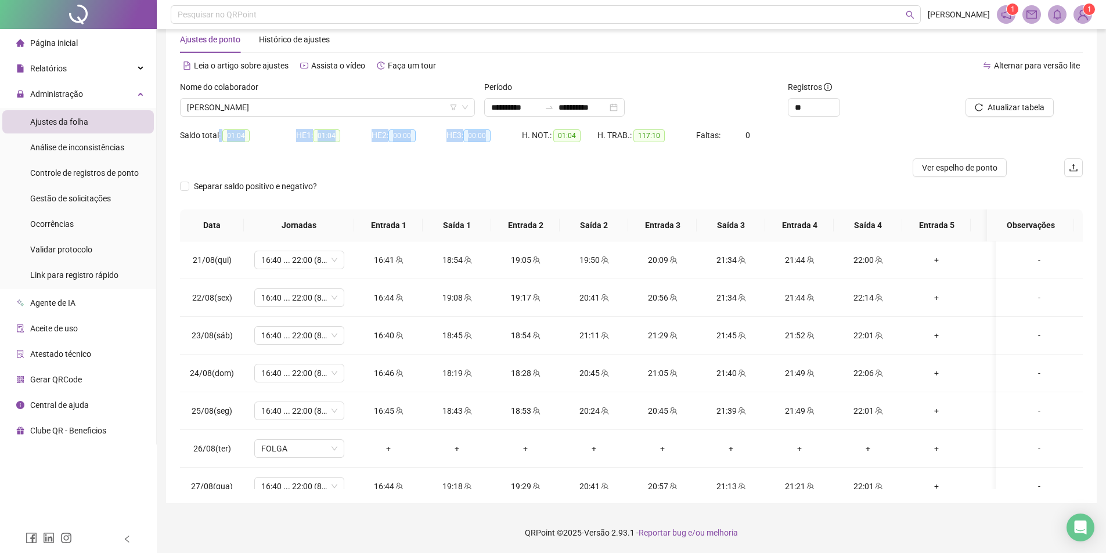
drag, startPoint x: 218, startPoint y: 136, endPoint x: 544, endPoint y: 143, distance: 326.8
click at [533, 142] on div "Saldo total: 01:04 HE 1: 01:04 HE 2: 00:00 HE 3: 00:00 H. NOT.: 01:04 H. TRAB.:…" at bounding box center [631, 142] width 902 height 32
click at [248, 163] on div at bounding box center [518, 167] width 677 height 19
drag, startPoint x: 855, startPoint y: 375, endPoint x: 895, endPoint y: 366, distance: 41.2
click at [895, 366] on td "22:06" at bounding box center [867, 374] width 68 height 38
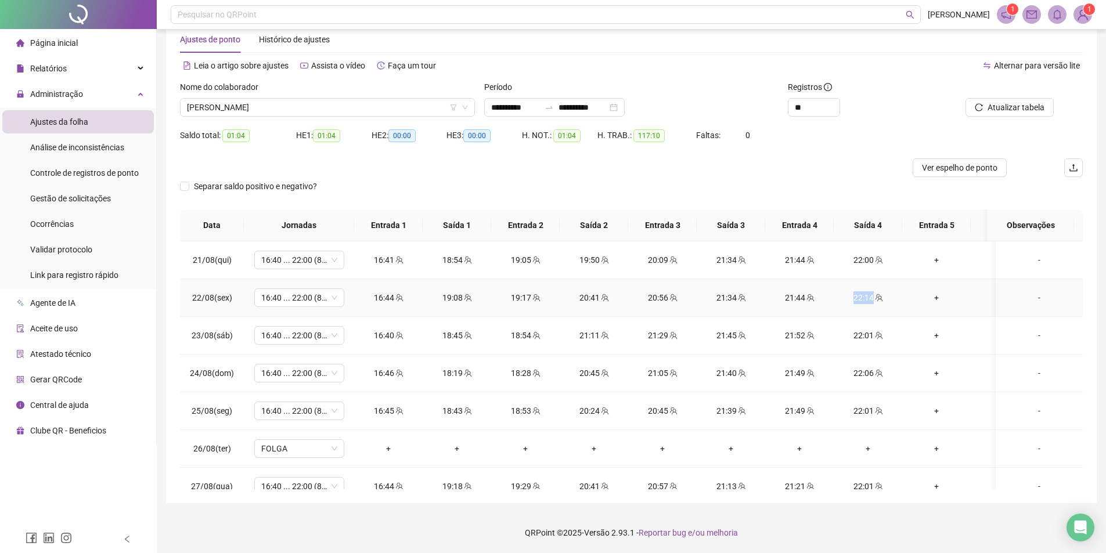
drag, startPoint x: 855, startPoint y: 299, endPoint x: 899, endPoint y: 327, distance: 52.2
click at [877, 295] on div "22:14" at bounding box center [868, 297] width 50 height 13
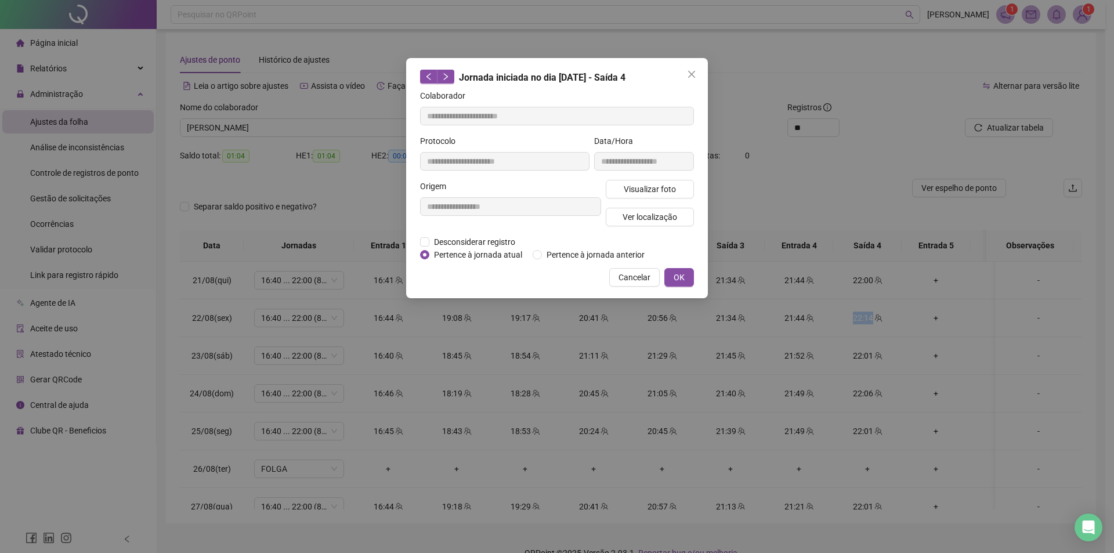
type input "**********"
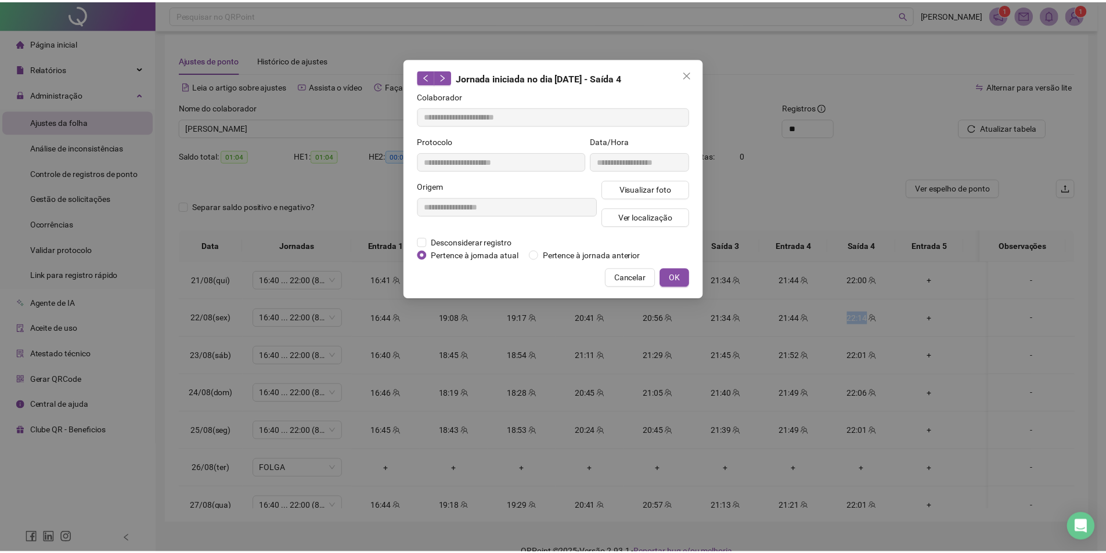
scroll to position [0, 0]
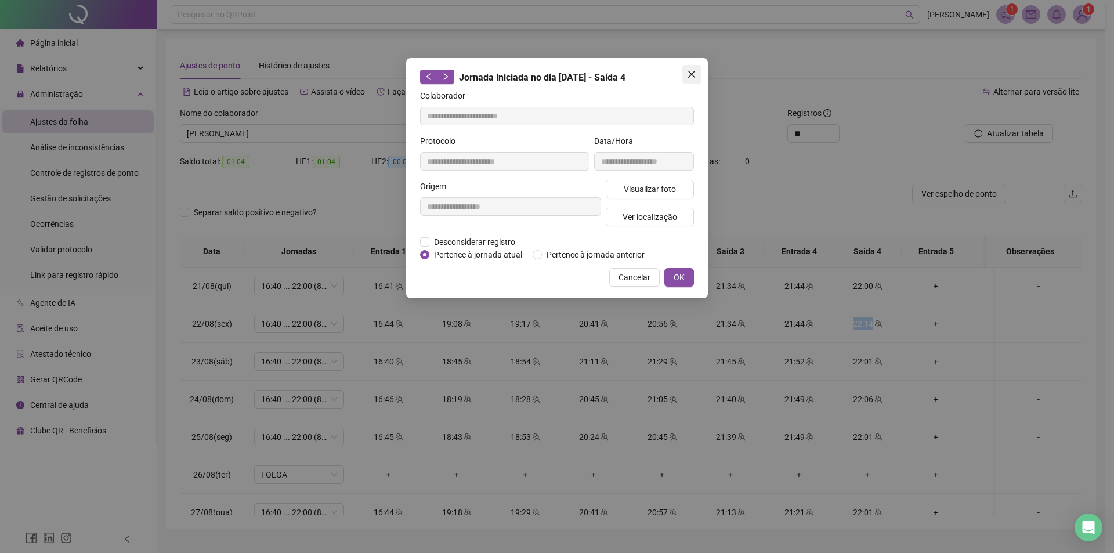
click at [699, 78] on span "Close" at bounding box center [691, 74] width 19 height 9
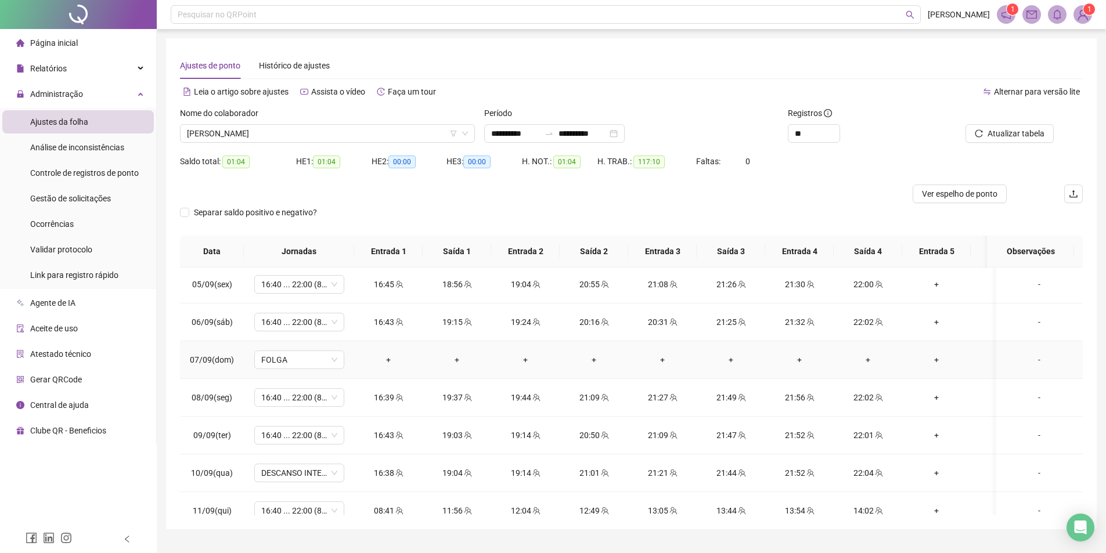
scroll to position [696, 0]
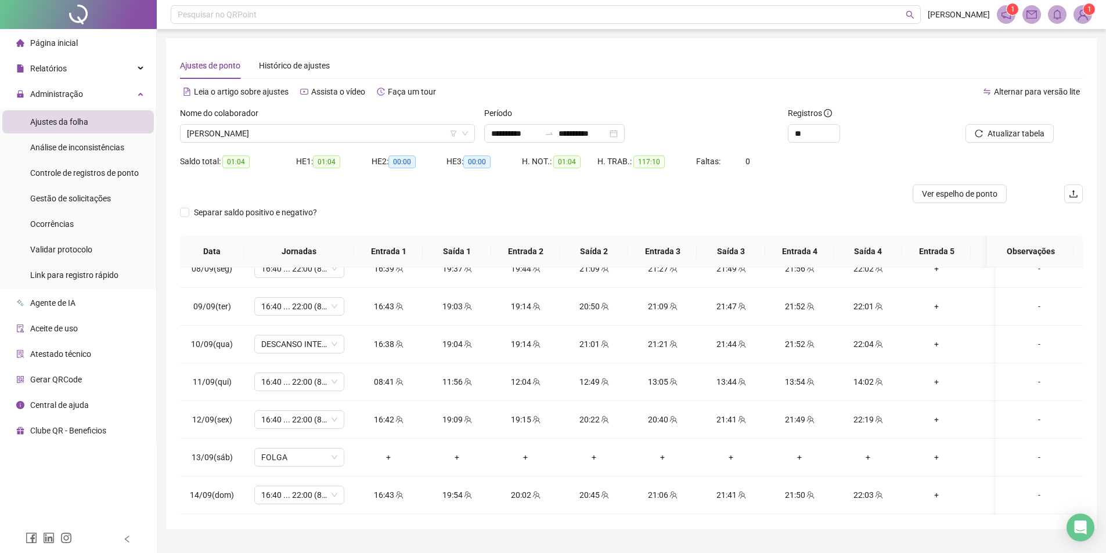
click at [694, 80] on div "**********" at bounding box center [631, 283] width 902 height 463
